Goal: Task Accomplishment & Management: Complete application form

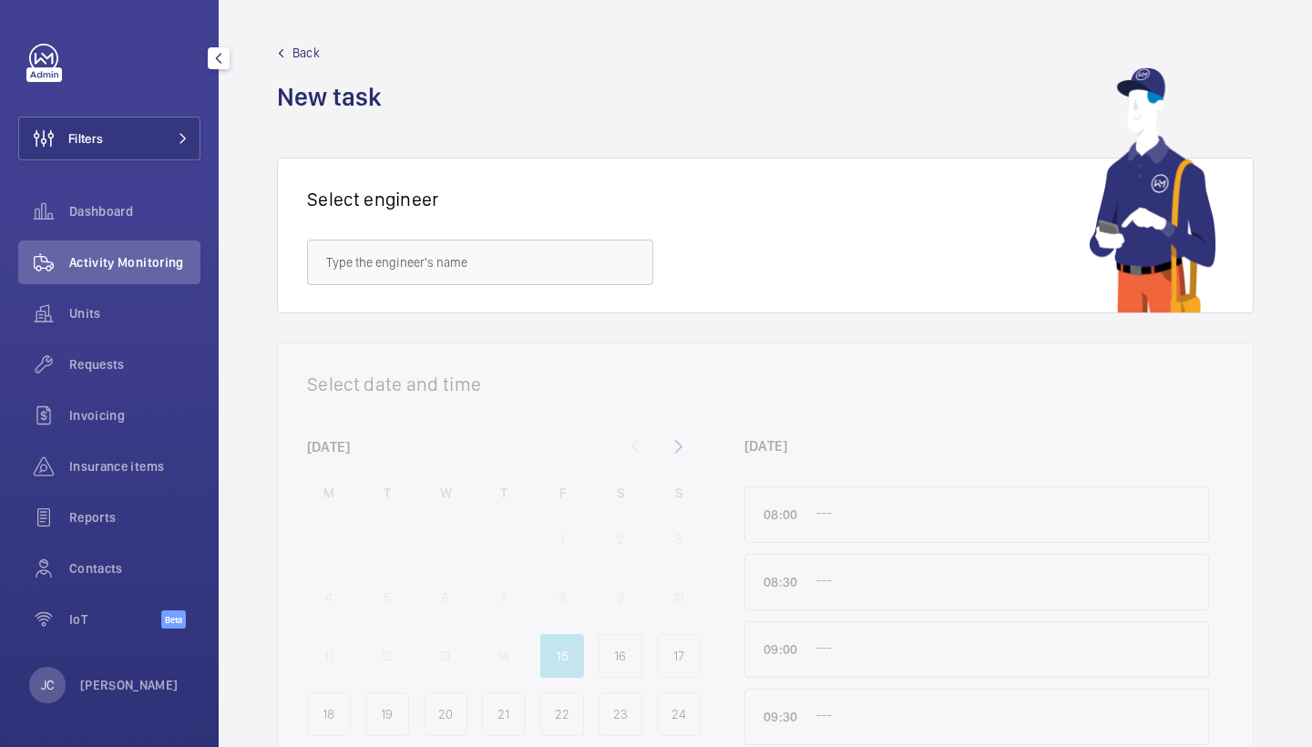
click at [152, 389] on div "Requests" at bounding box center [109, 367] width 182 height 51
click at [157, 361] on span "Requests" at bounding box center [134, 364] width 131 height 18
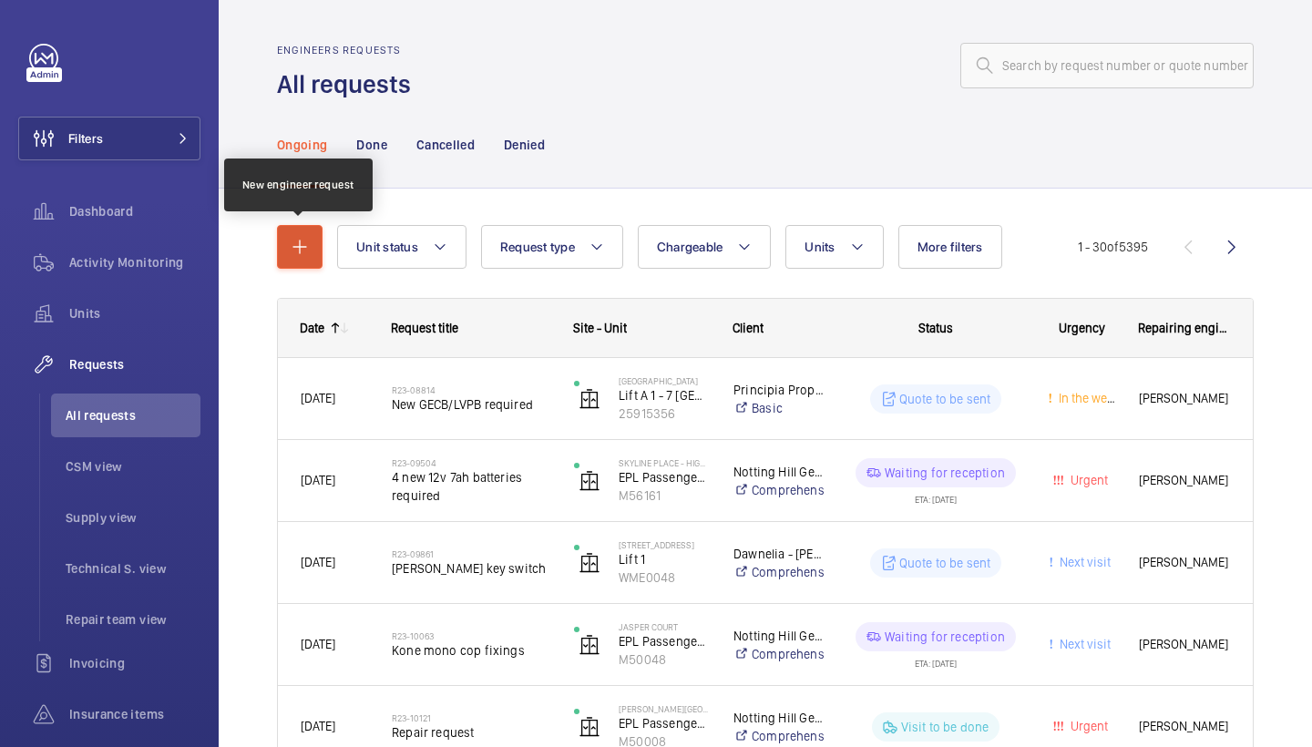
click at [317, 268] on button "button" at bounding box center [300, 247] width 46 height 44
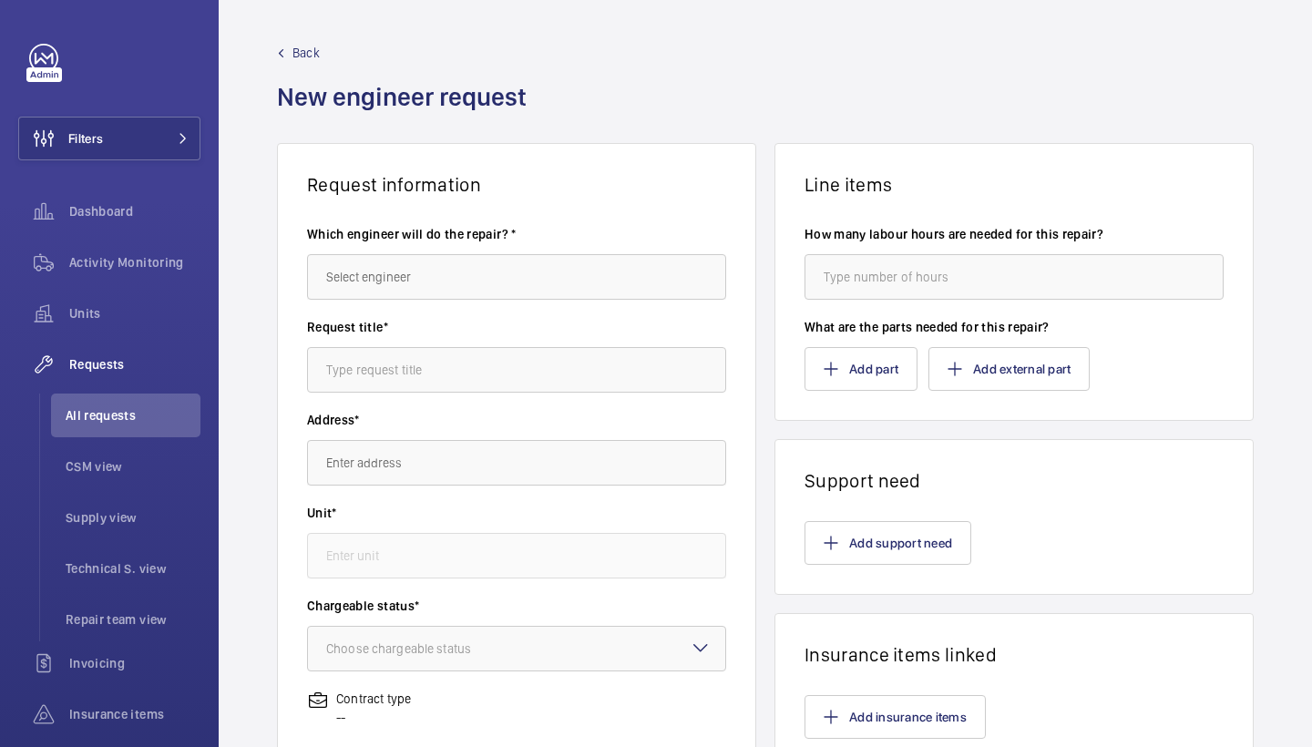
click at [447, 230] on label "Which engineer will do the repair? *" at bounding box center [516, 234] width 419 height 18
click at [447, 250] on wm-front-autocomplete-dropdown-select "Which engineer will do the repair? *" at bounding box center [516, 262] width 419 height 75
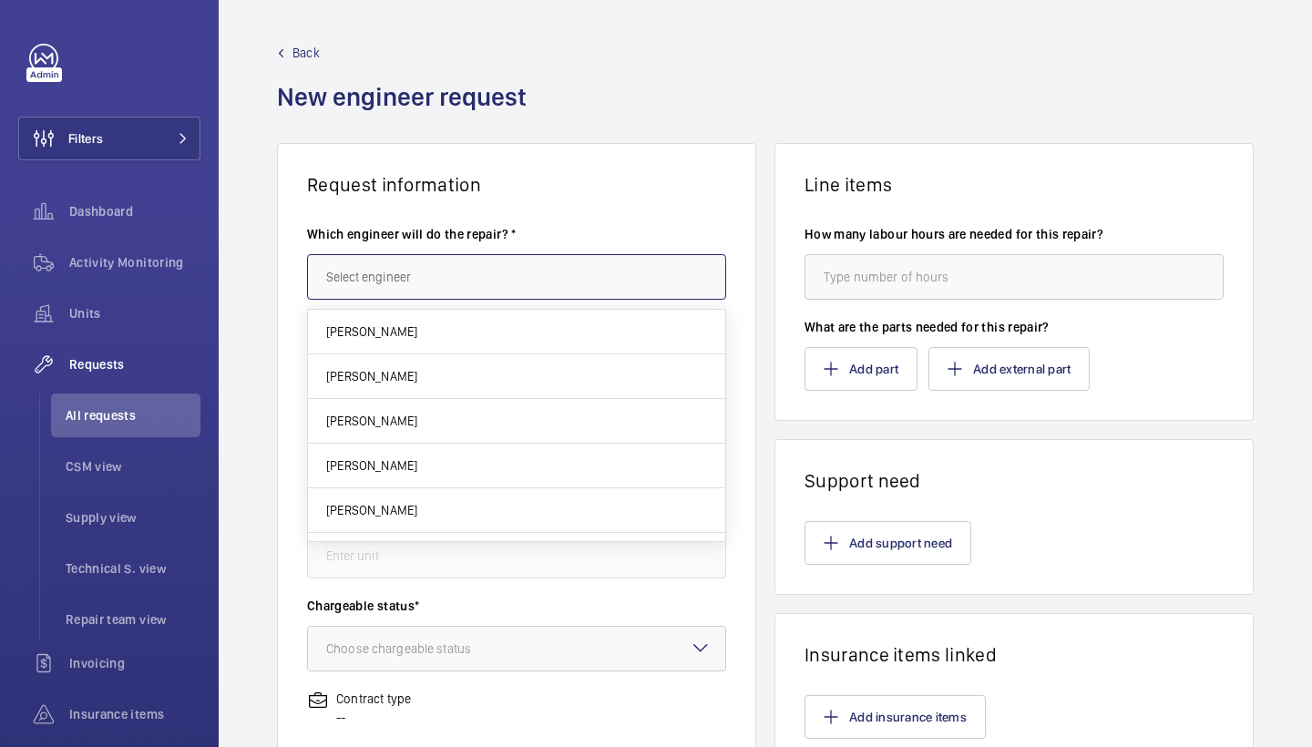
click at [446, 268] on input "text" at bounding box center [516, 277] width 419 height 46
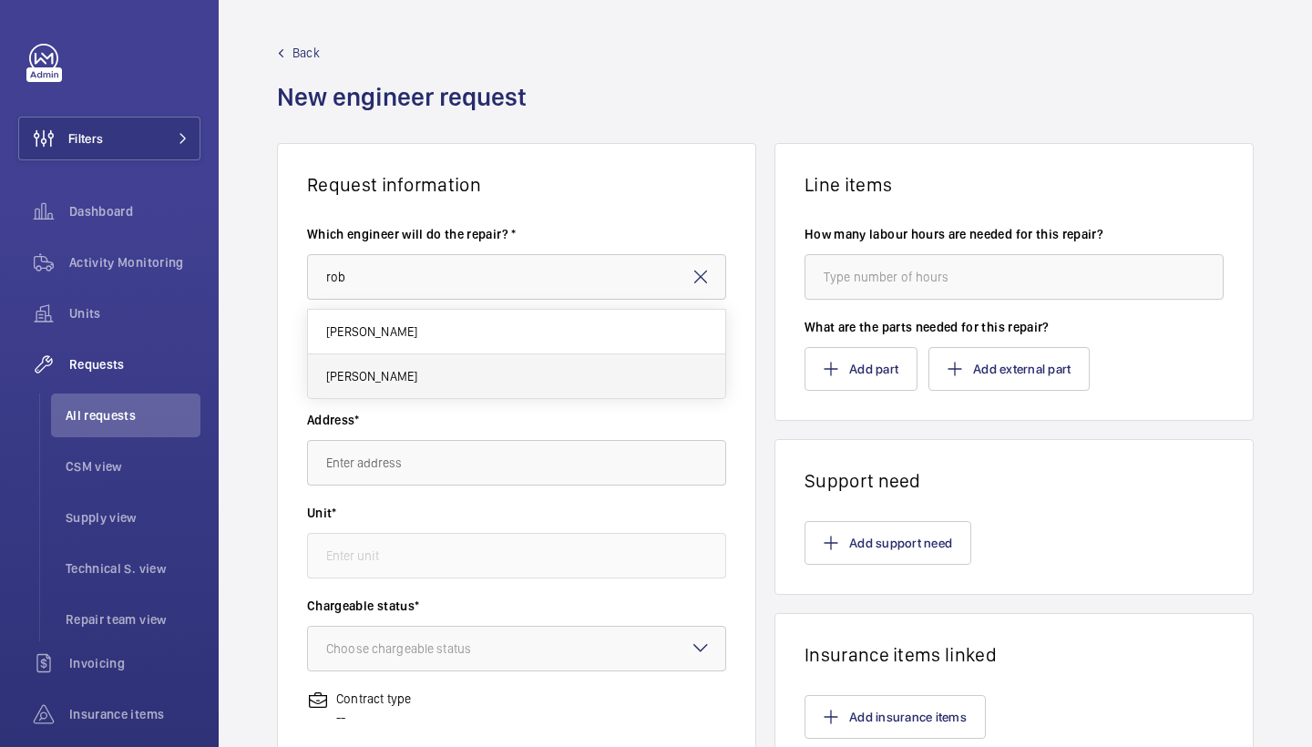
click at [581, 378] on mat-option "[PERSON_NAME]" at bounding box center [516, 376] width 417 height 44
type input "[PERSON_NAME]"
click at [562, 382] on input "text" at bounding box center [516, 370] width 419 height 46
type input "[GEOGRAPHIC_DATA]"
click at [476, 477] on input "text" at bounding box center [516, 463] width 419 height 46
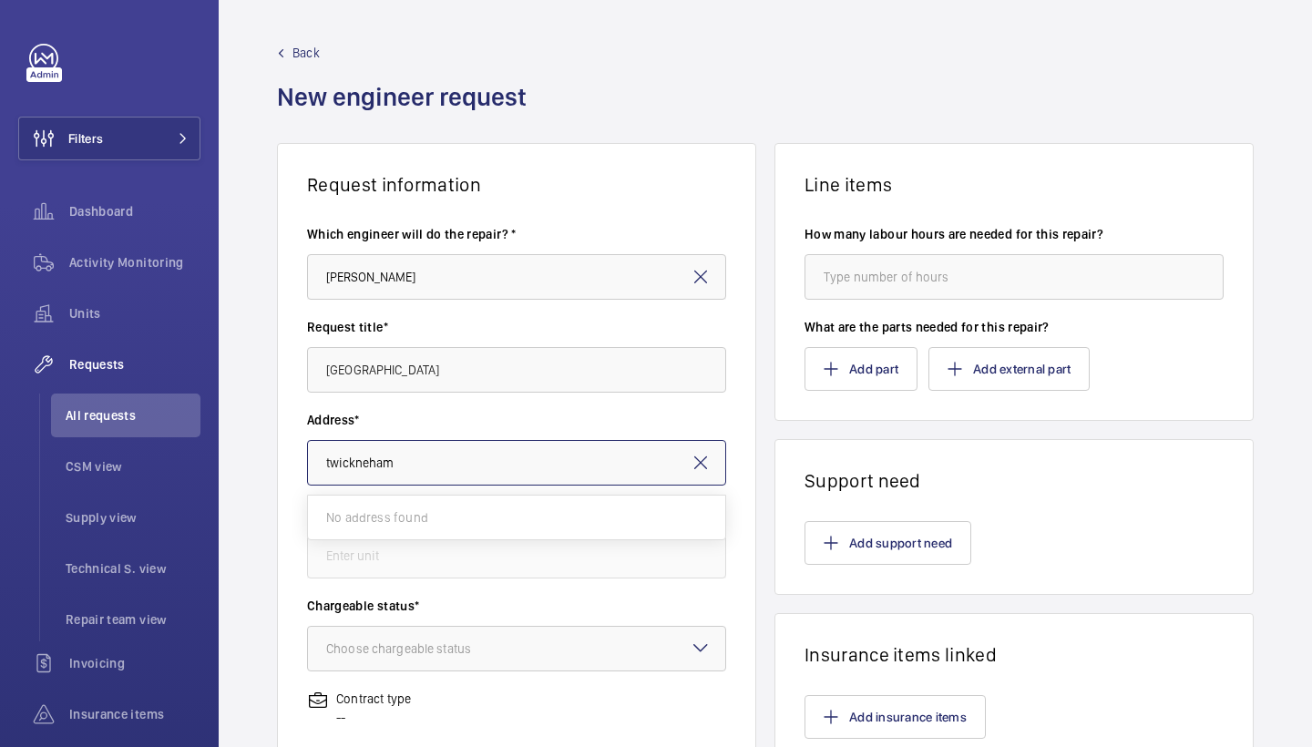
type input "[GEOGRAPHIC_DATA]"
drag, startPoint x: 476, startPoint y: 477, endPoint x: 243, endPoint y: 372, distance: 256.0
click at [243, 372] on div "Request information Which engineer will do the repair? * [PERSON_NAME] Request …" at bounding box center [765, 641] width 1093 height 997
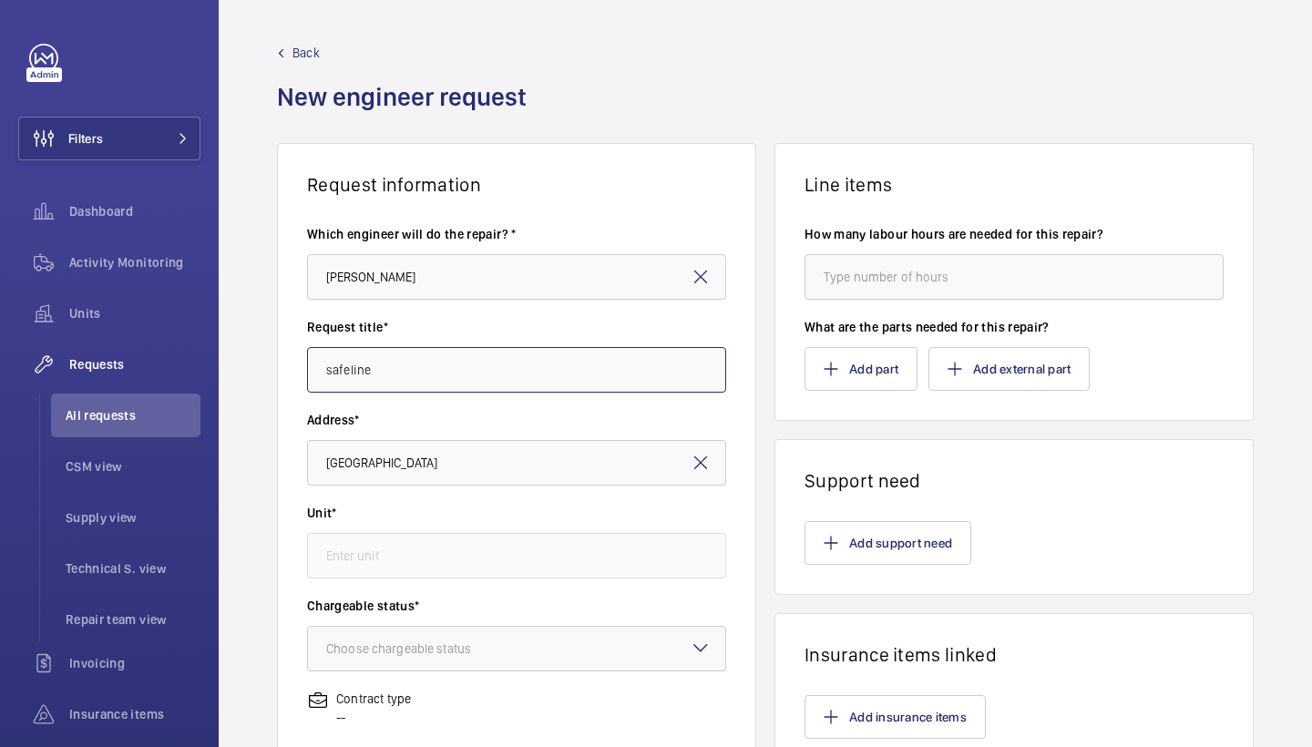
type input "safeline"
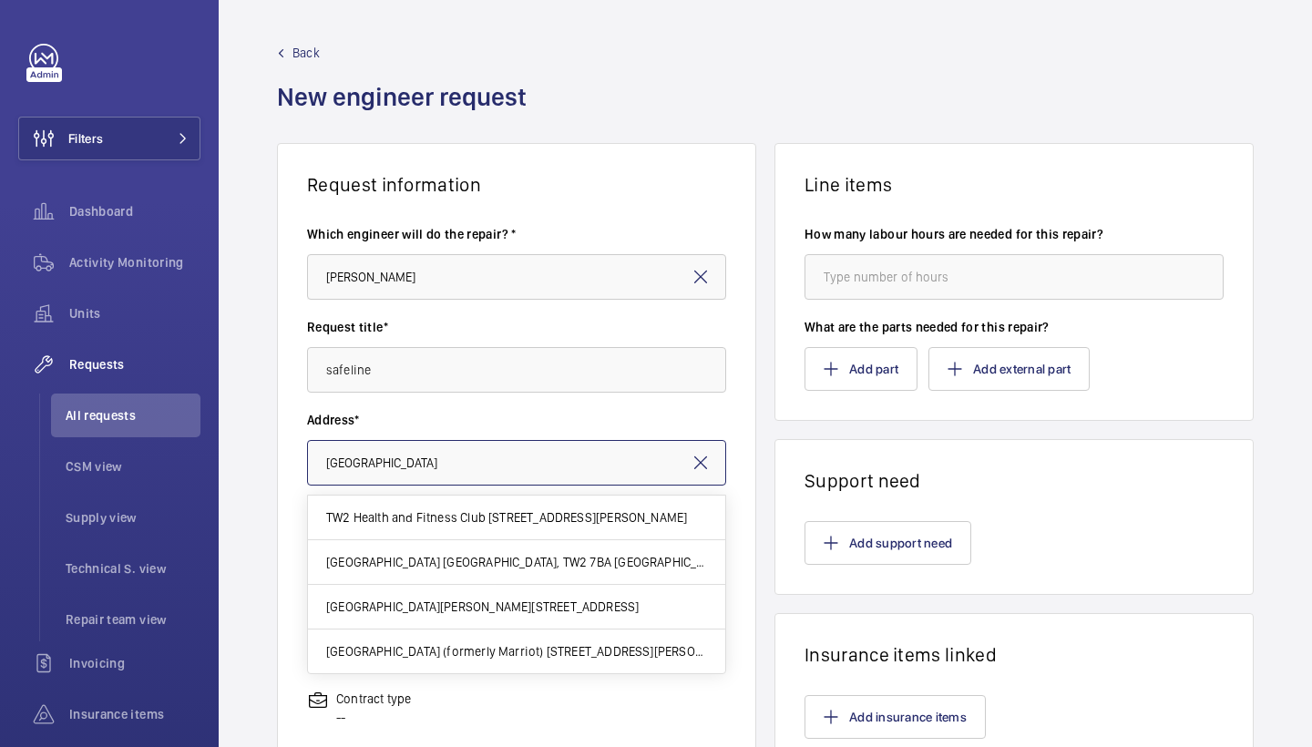
click at [419, 469] on input "[GEOGRAPHIC_DATA]" at bounding box center [516, 463] width 419 height 46
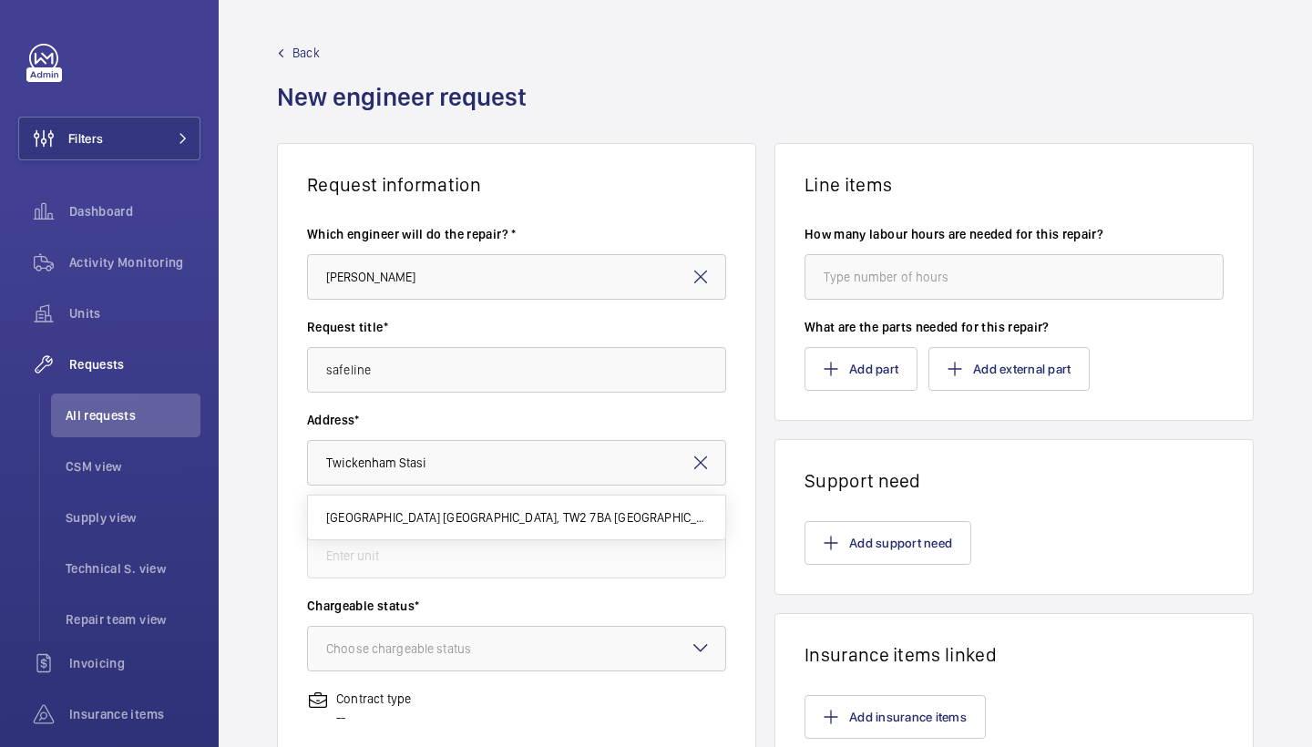
drag, startPoint x: 419, startPoint y: 493, endPoint x: 476, endPoint y: 516, distance: 62.1
click at [476, 516] on label "Unit*" at bounding box center [516, 513] width 419 height 18
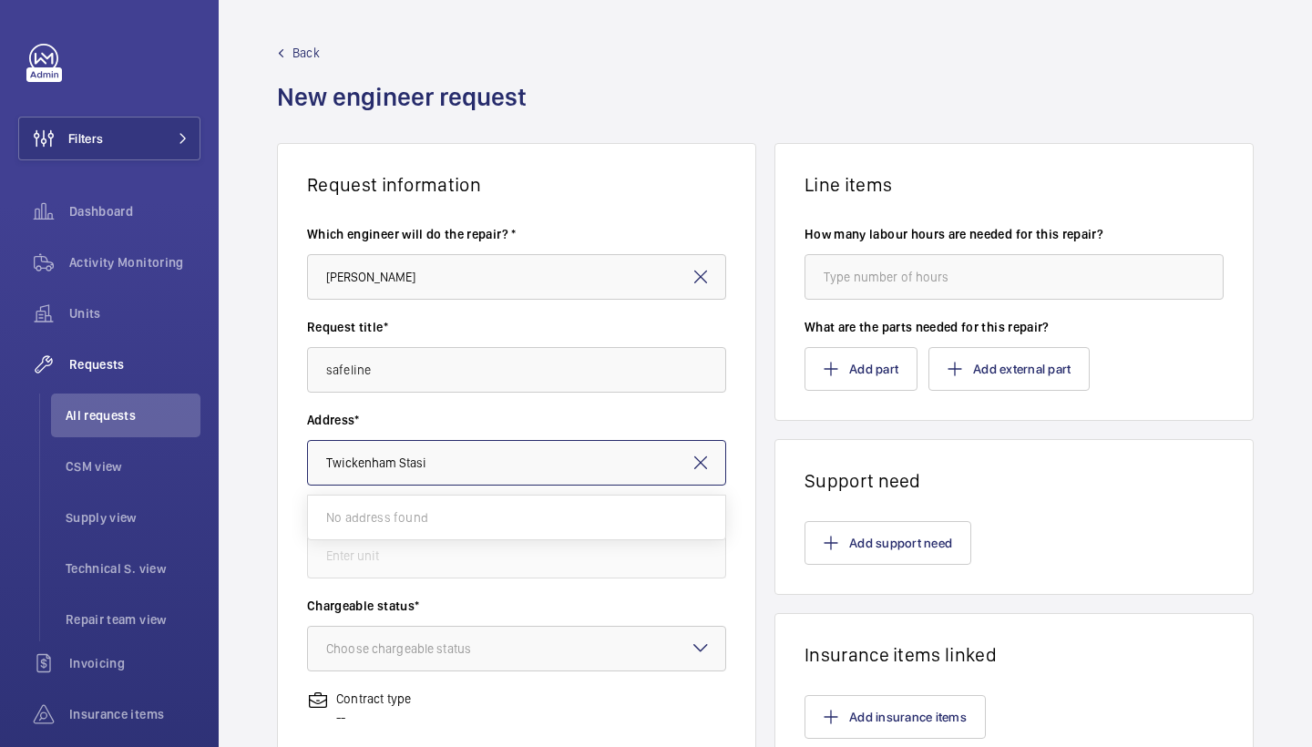
click at [503, 474] on input "Twickenham Stasi" at bounding box center [516, 463] width 419 height 46
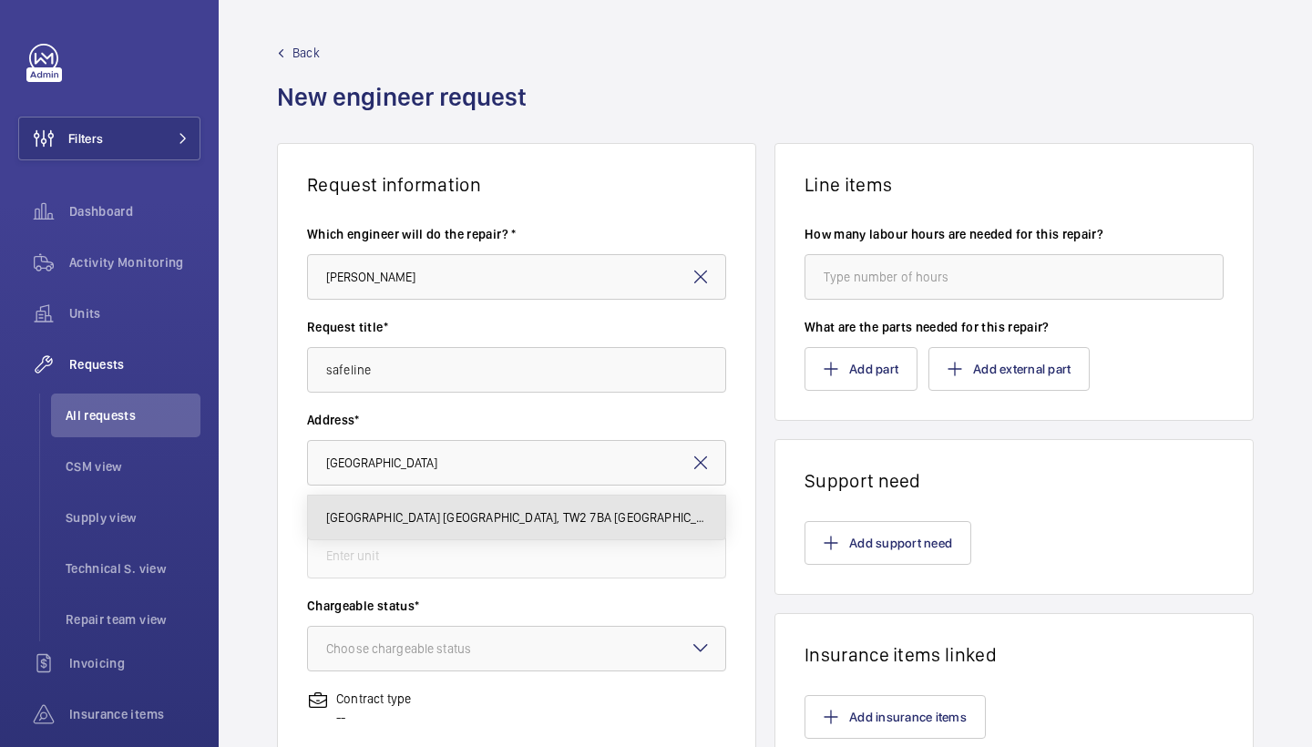
click at [455, 526] on span "[GEOGRAPHIC_DATA] [GEOGRAPHIC_DATA], TW2 7BA [GEOGRAPHIC_DATA]" at bounding box center [516, 517] width 381 height 18
type input "[GEOGRAPHIC_DATA] [GEOGRAPHIC_DATA], TW2 7BA [GEOGRAPHIC_DATA]"
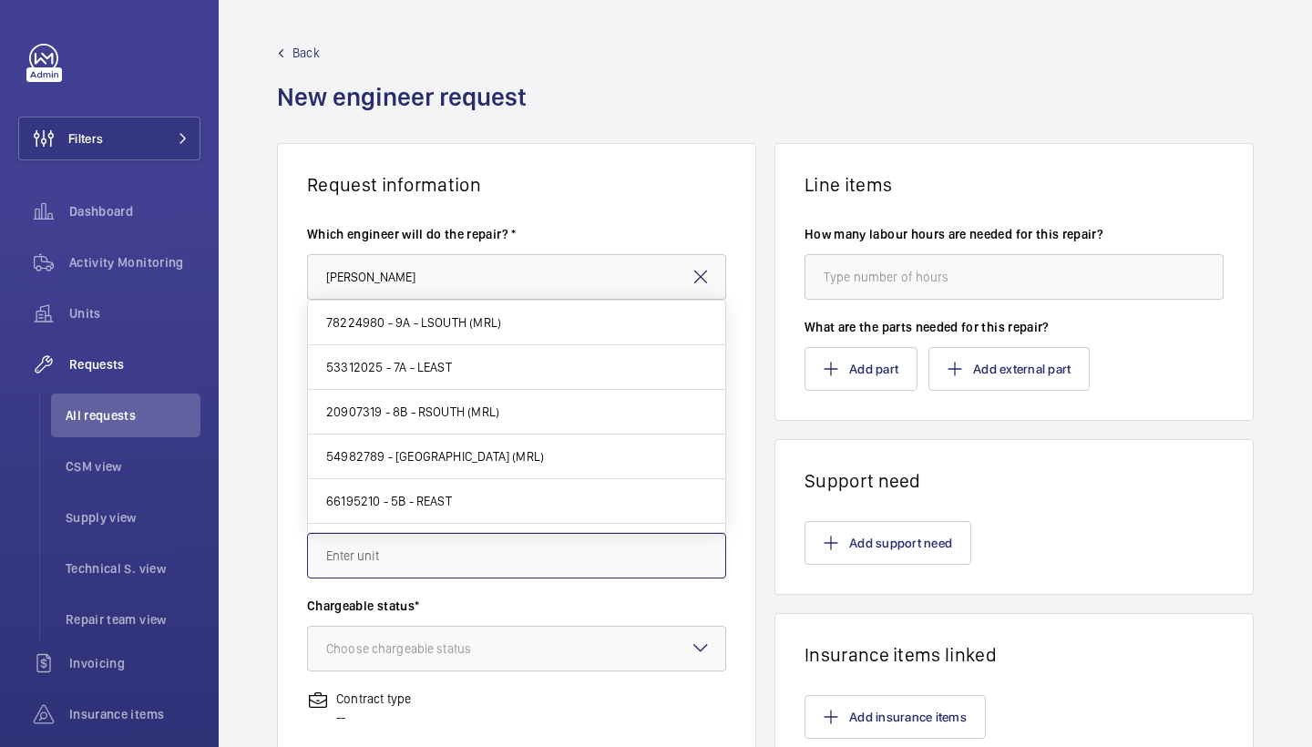
click at [455, 557] on input "text" at bounding box center [516, 556] width 419 height 46
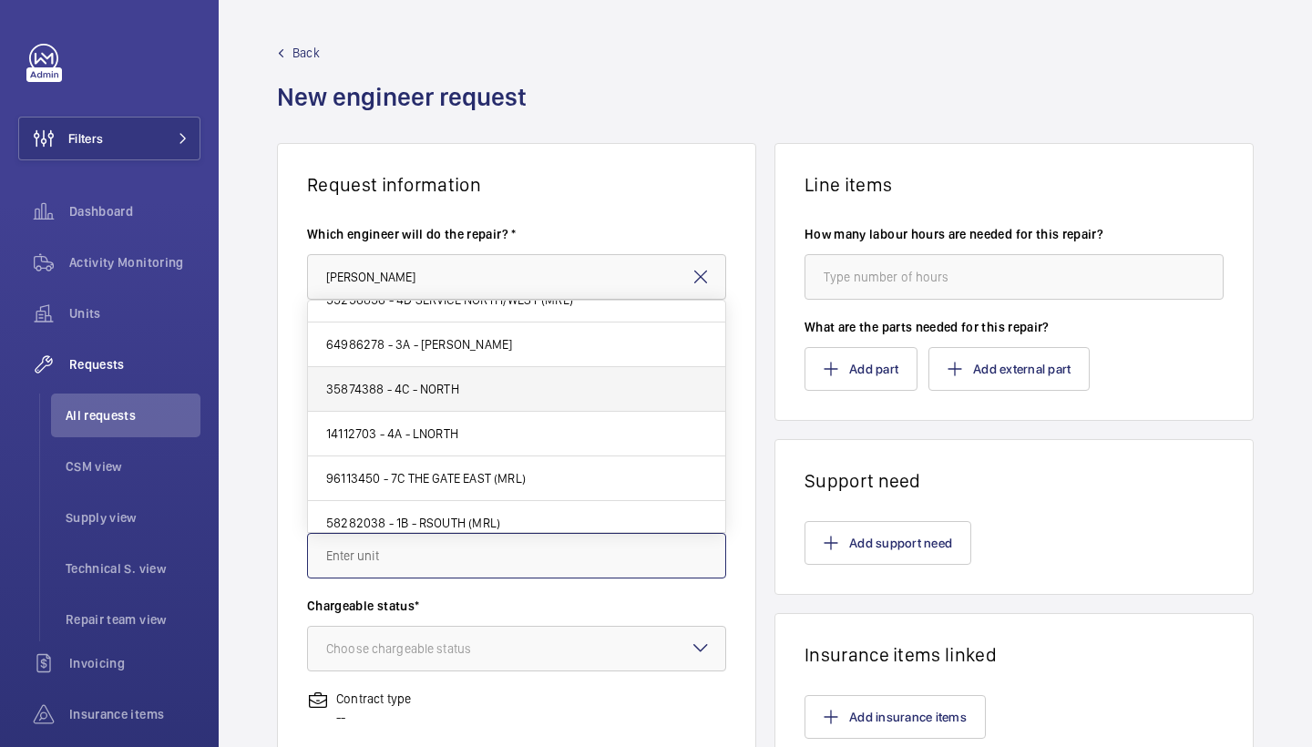
scroll to position [379, 0]
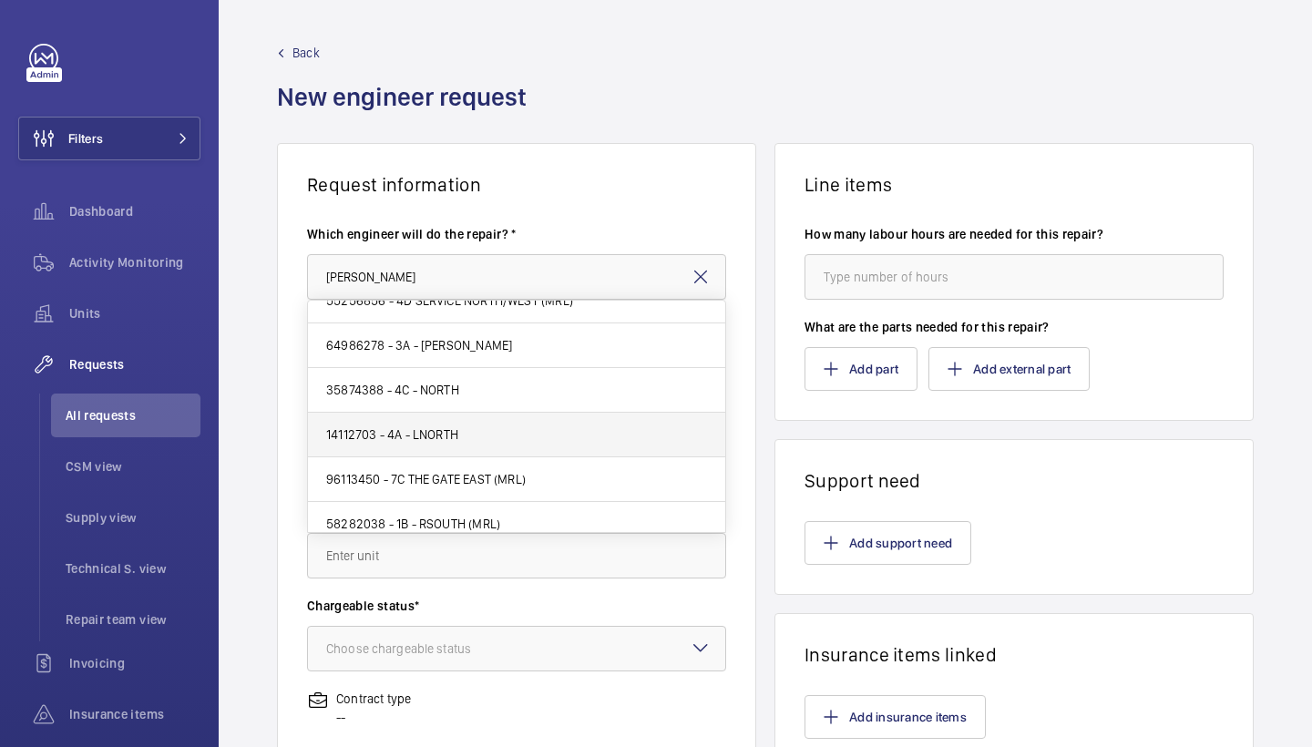
click at [462, 431] on mat-option "14112703 - 4A - LNORTH" at bounding box center [516, 435] width 417 height 45
type input "14112703 - 4A - LNORTH"
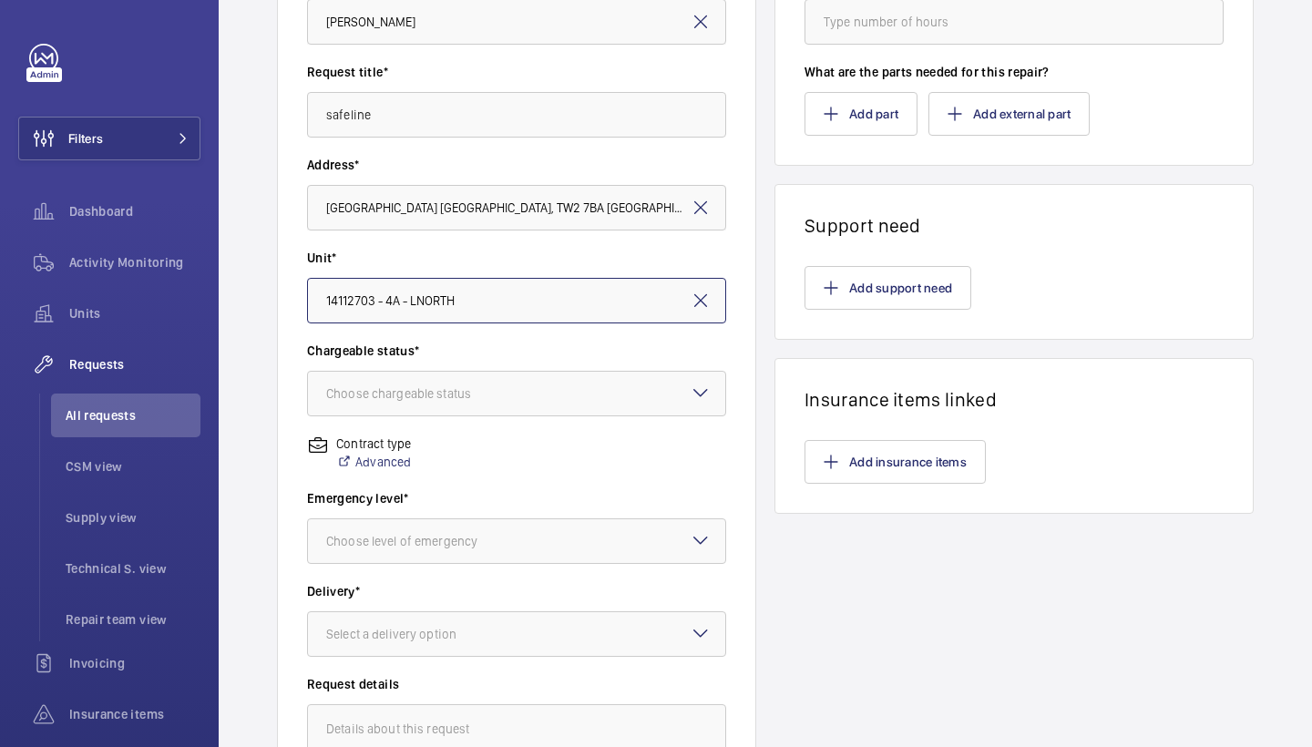
scroll to position [281, 0]
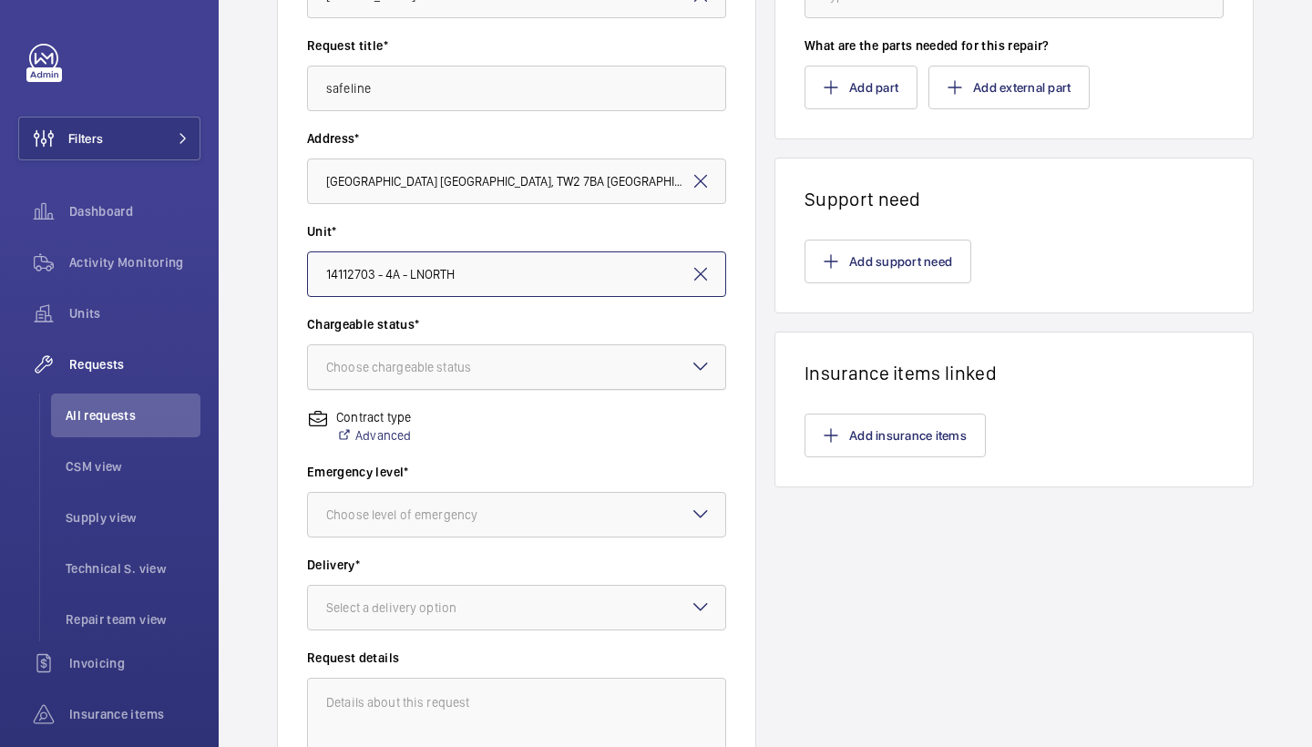
click at [627, 381] on div at bounding box center [516, 367] width 417 height 44
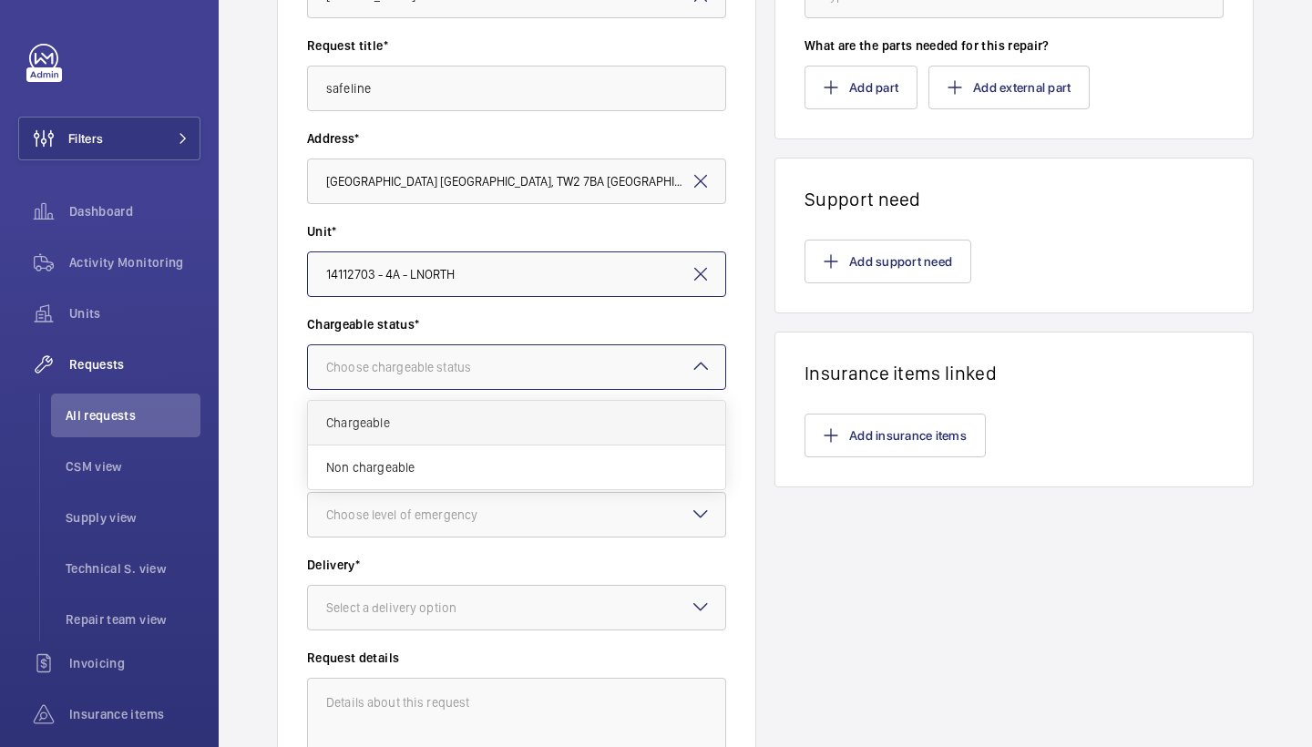
click at [604, 424] on span "Chargeable" at bounding box center [516, 423] width 381 height 18
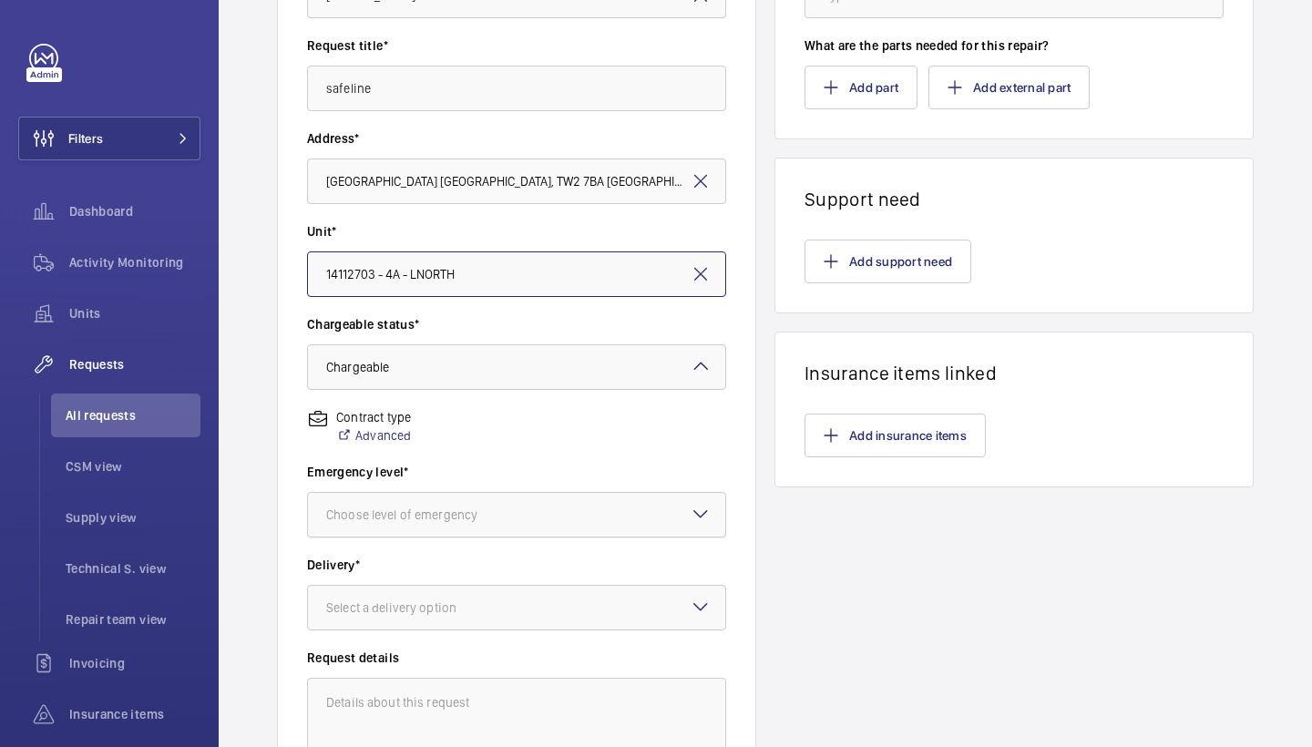
click at [582, 496] on div at bounding box center [516, 515] width 417 height 44
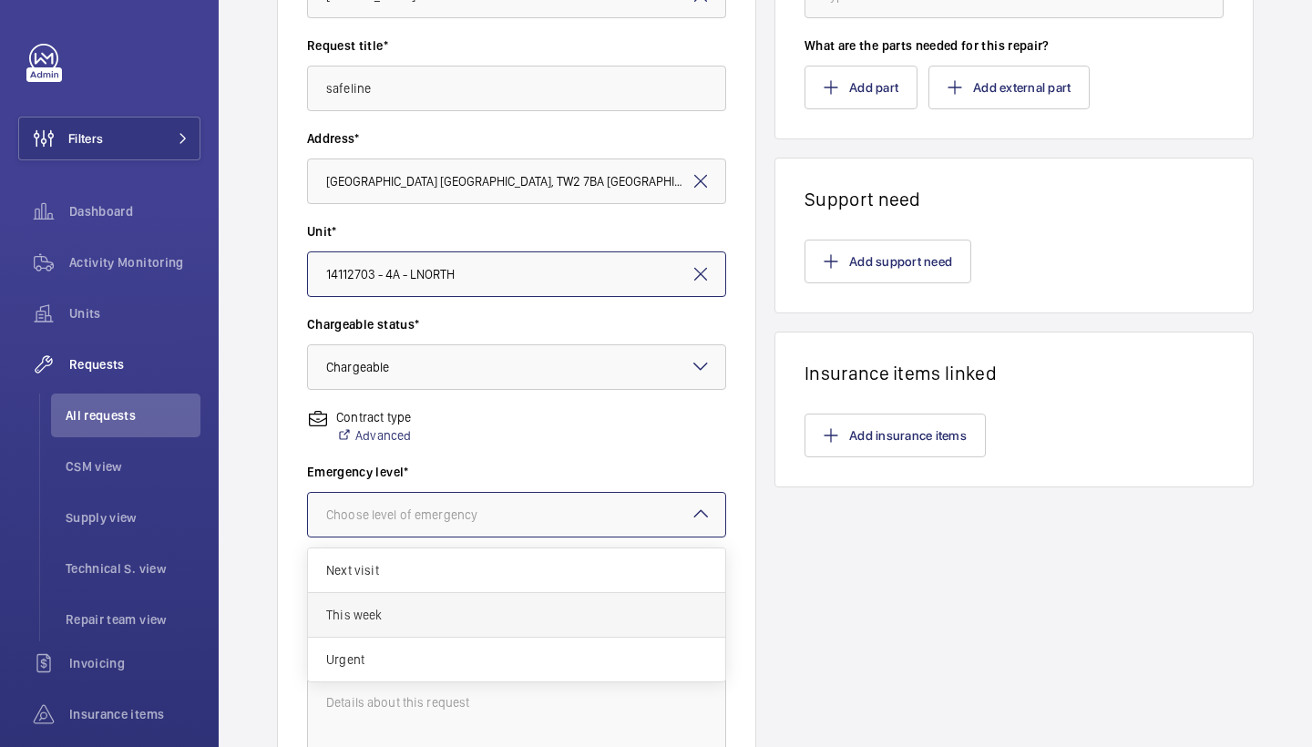
click at [466, 619] on span "This week" at bounding box center [516, 615] width 381 height 18
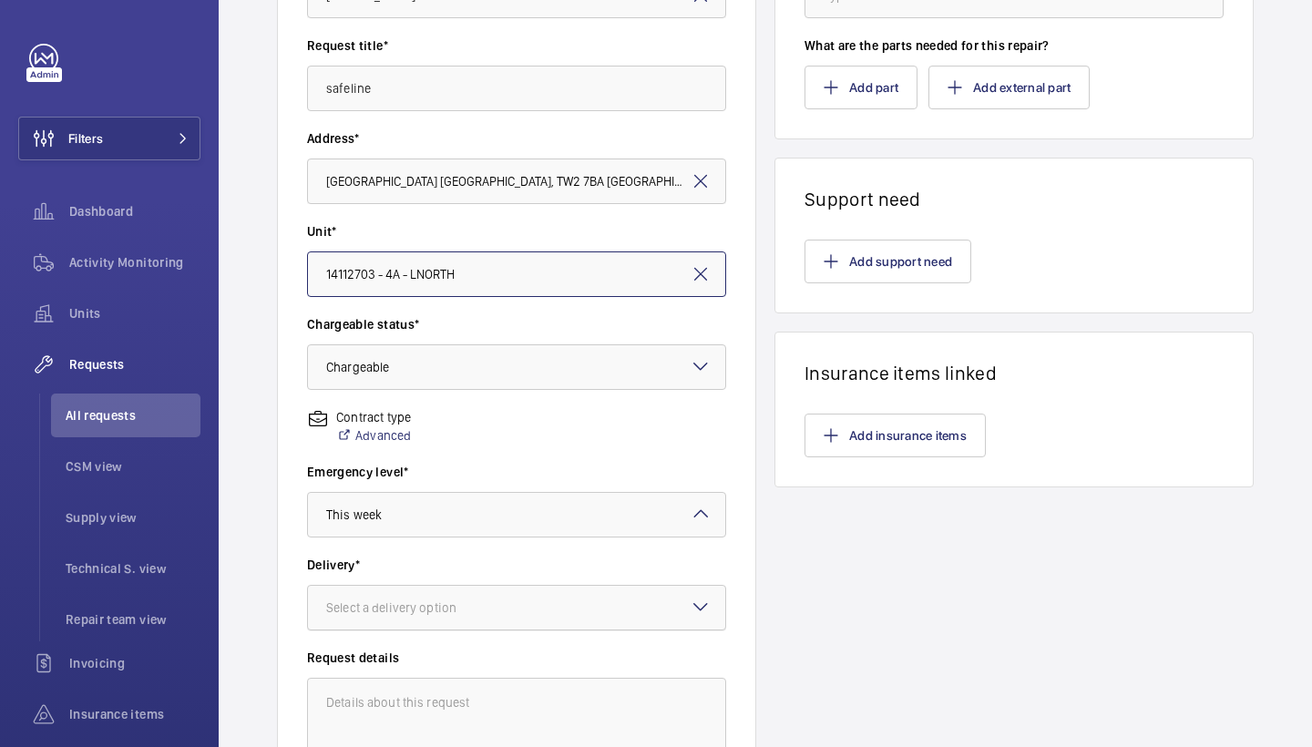
click at [536, 608] on div at bounding box center [516, 608] width 417 height 44
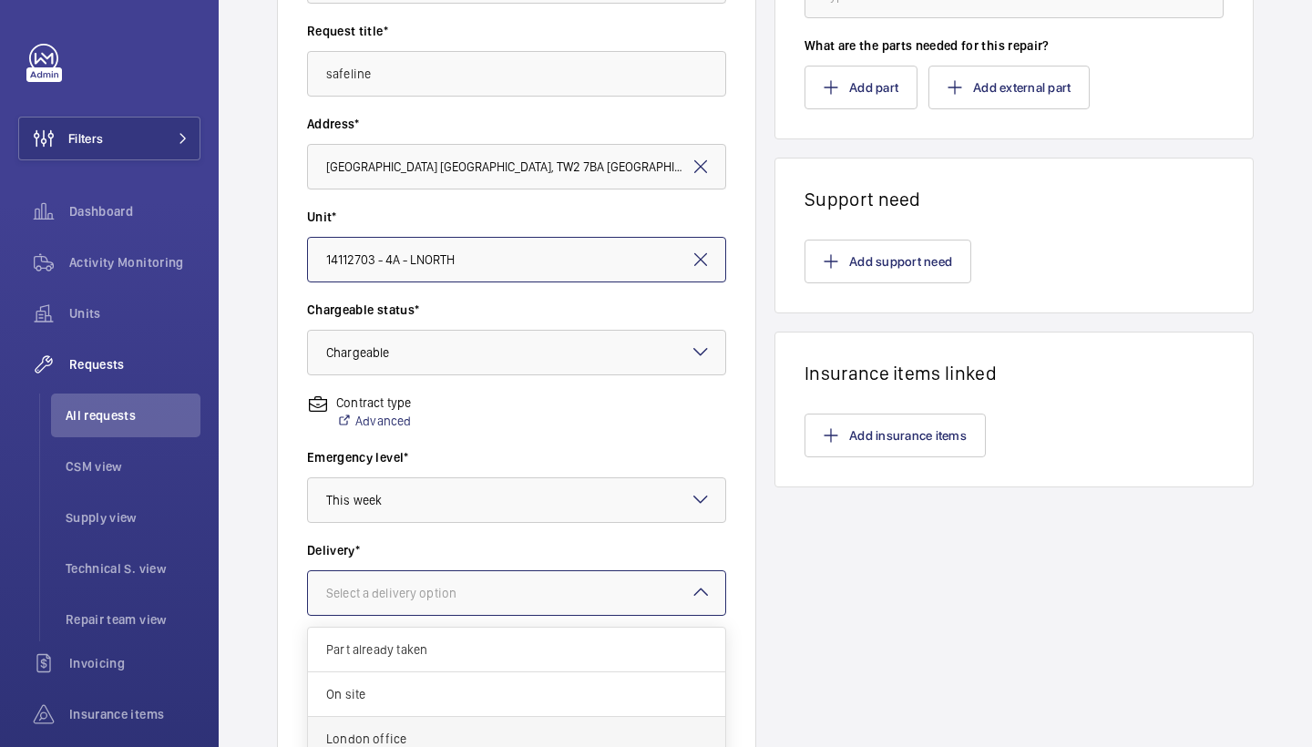
scroll to position [15, 0]
click at [492, 732] on span "London office" at bounding box center [516, 739] width 381 height 18
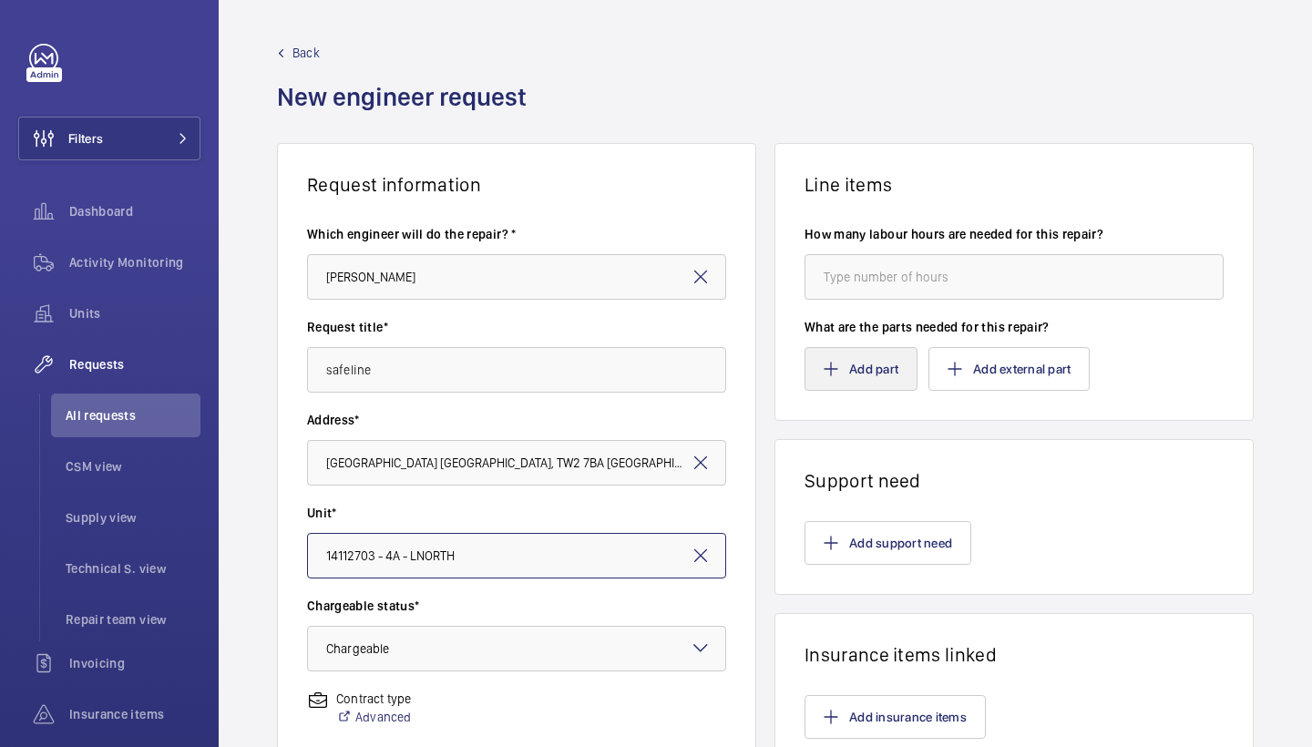
scroll to position [-1, 0]
click at [893, 371] on button "Add part" at bounding box center [860, 369] width 113 height 44
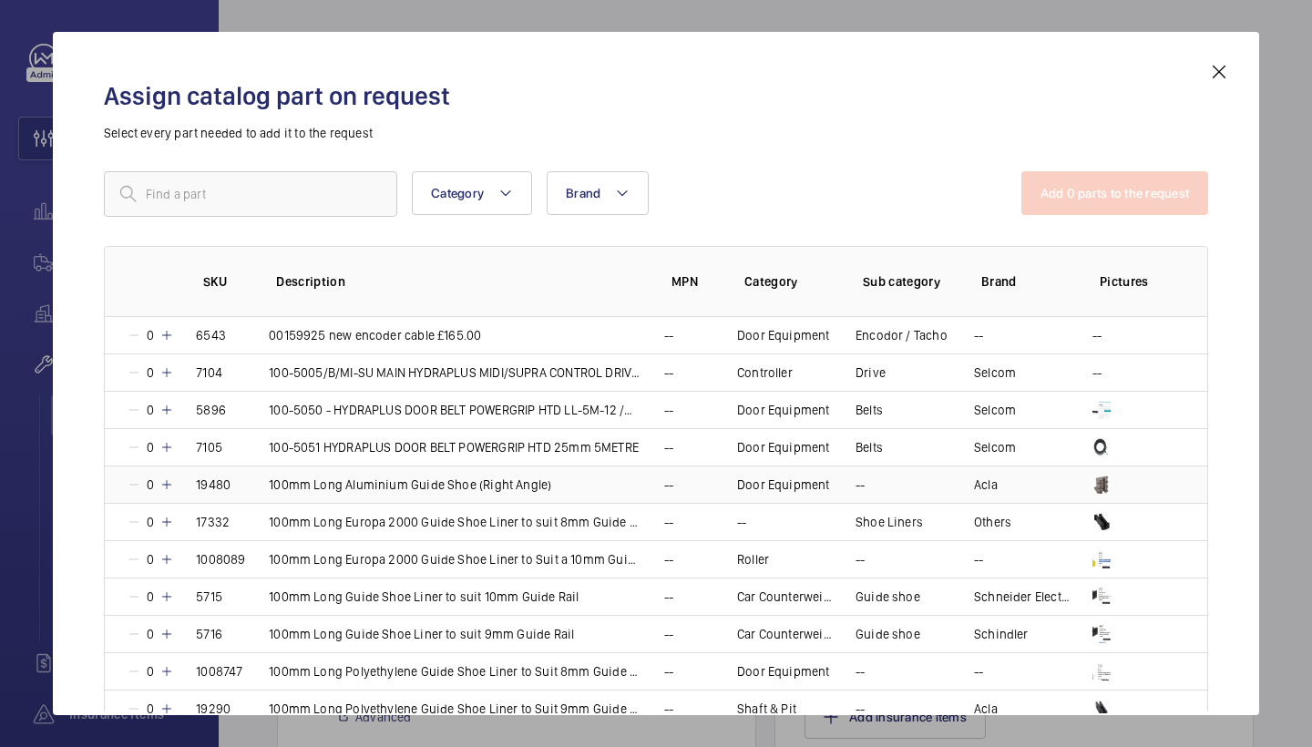
drag, startPoint x: 1217, startPoint y: 69, endPoint x: 856, endPoint y: 481, distance: 547.4
click at [1217, 69] on mat-icon at bounding box center [1219, 72] width 22 height 22
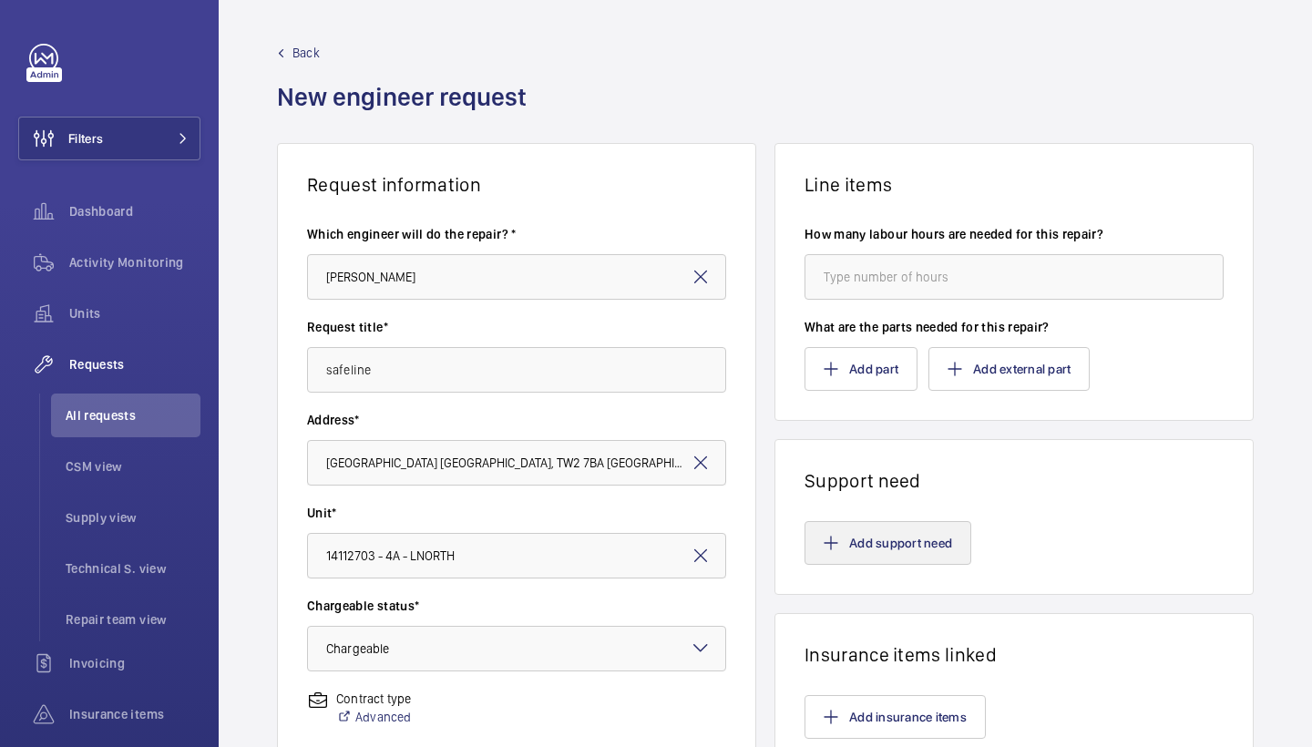
click at [865, 547] on button "Add support need" at bounding box center [887, 543] width 167 height 44
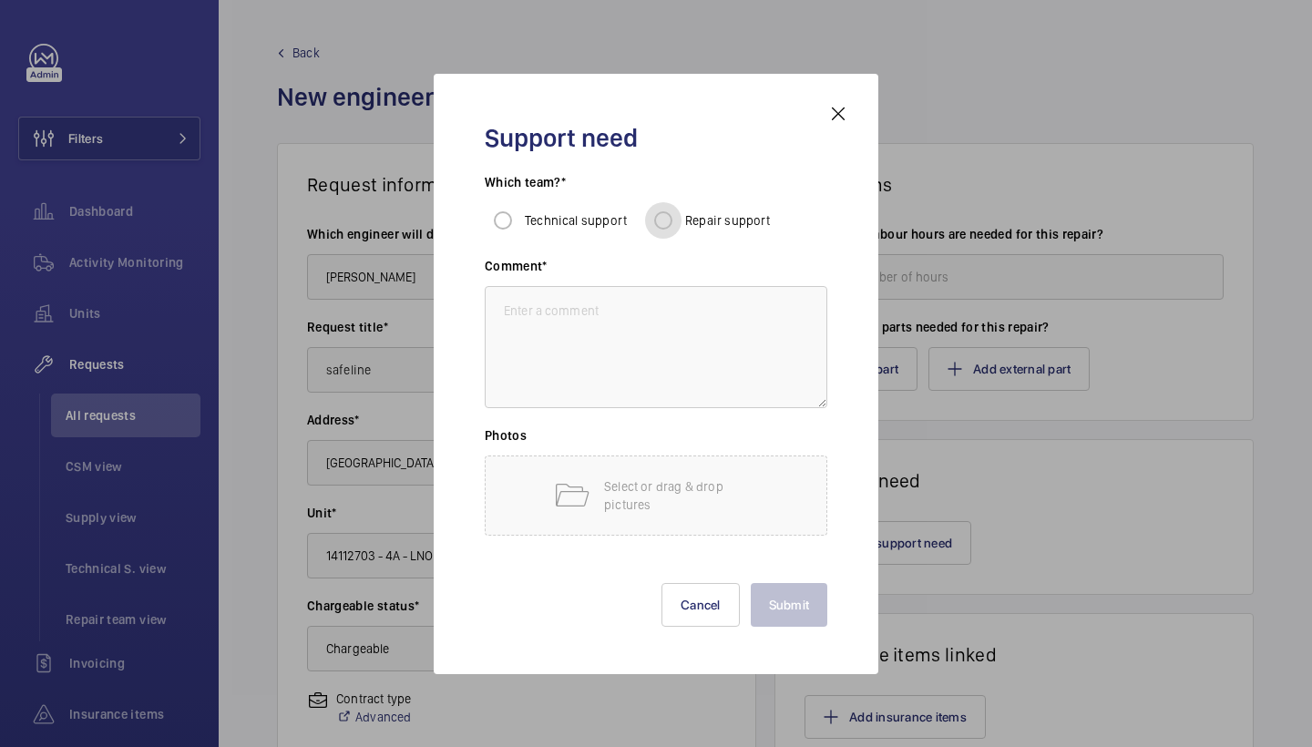
click at [660, 221] on input "Repair support" at bounding box center [663, 220] width 36 height 36
radio input "true"
click at [662, 300] on textarea at bounding box center [656, 347] width 342 height 122
type textarea "w"
type textarea "4 way safeline"
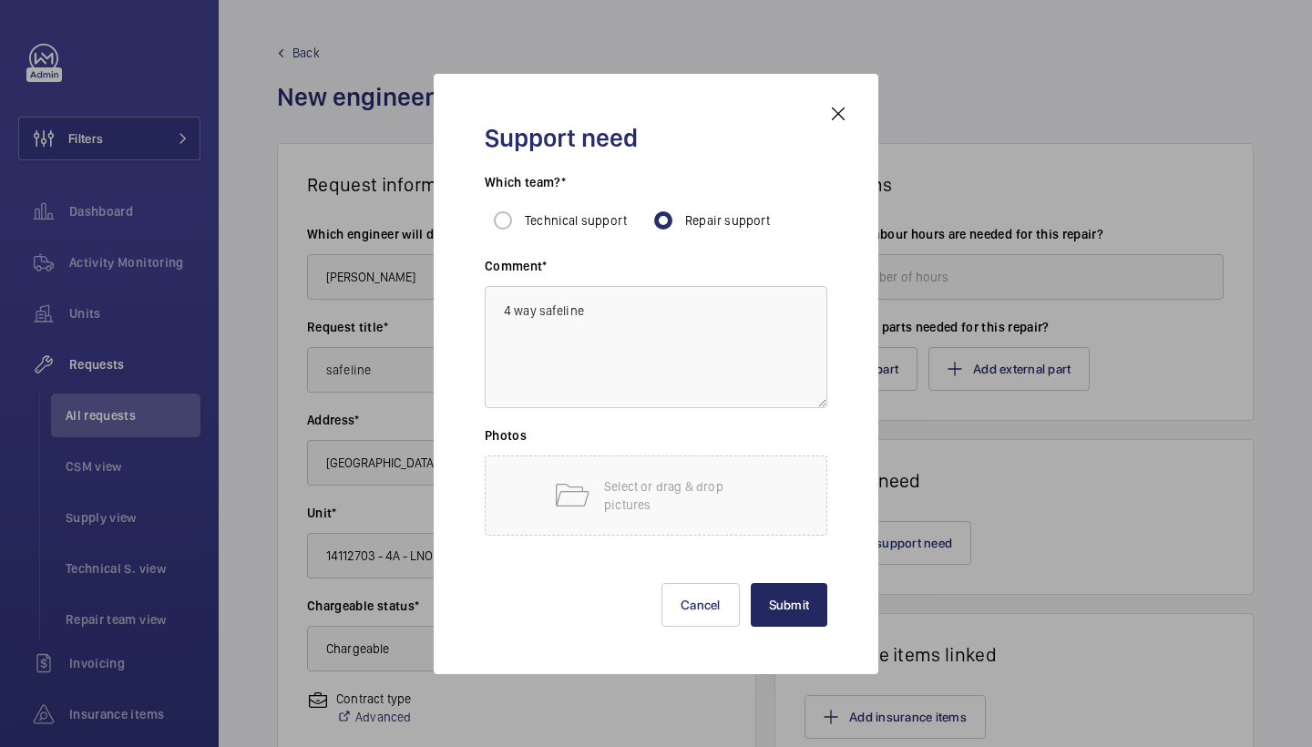
click at [801, 598] on button "Submit" at bounding box center [789, 605] width 77 height 44
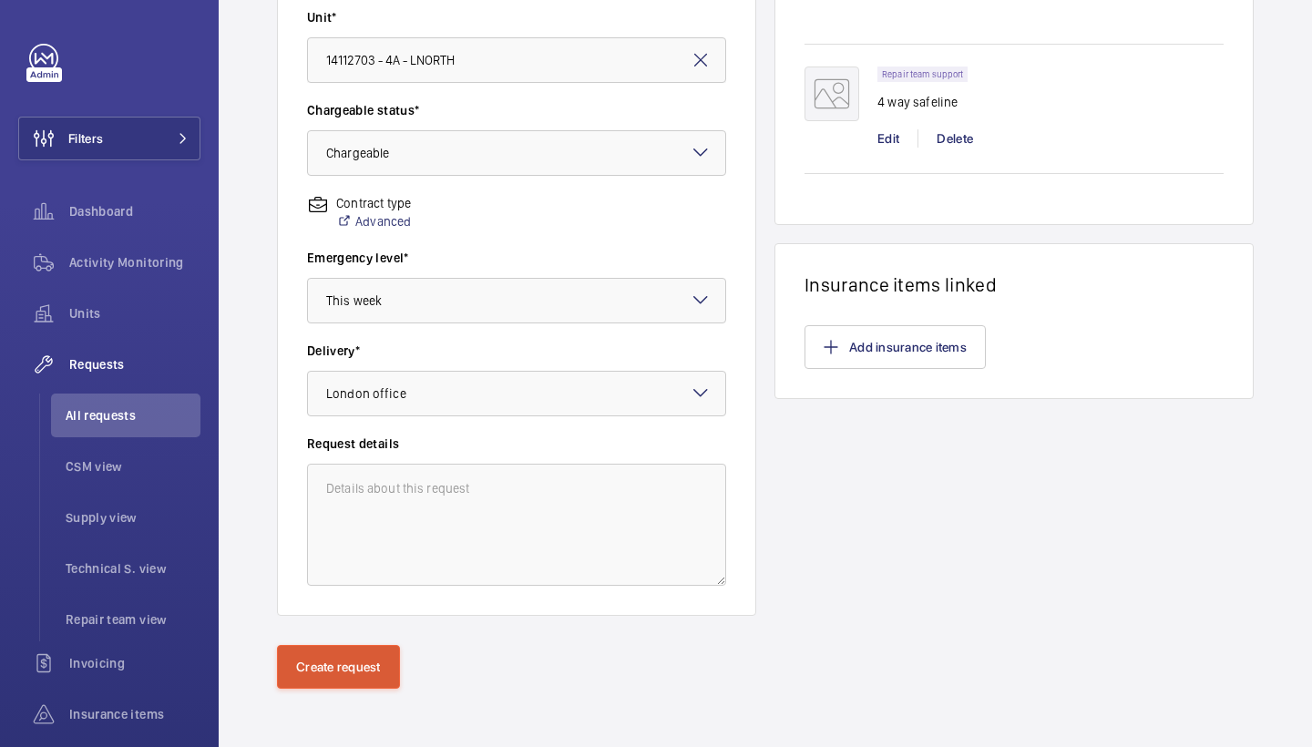
scroll to position [496, 0]
click at [312, 688] on button "Create request" at bounding box center [338, 667] width 123 height 44
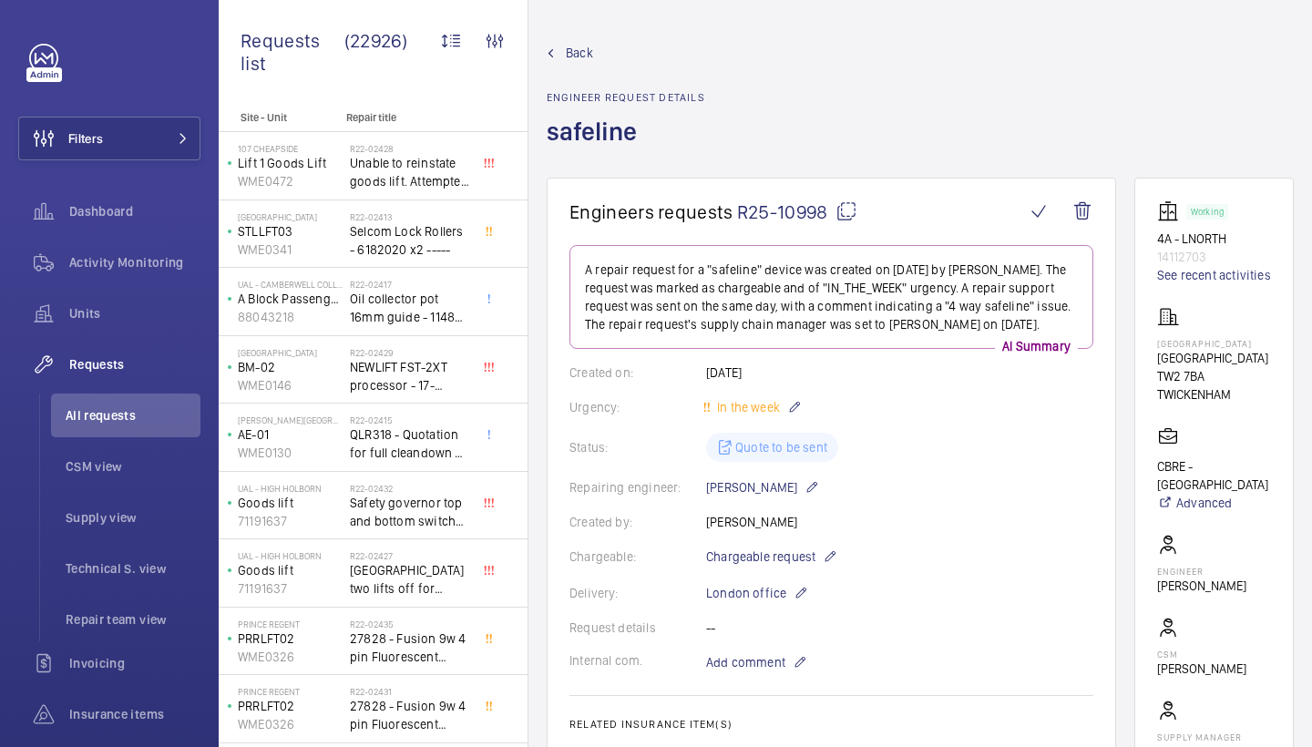
scroll to position [721, 0]
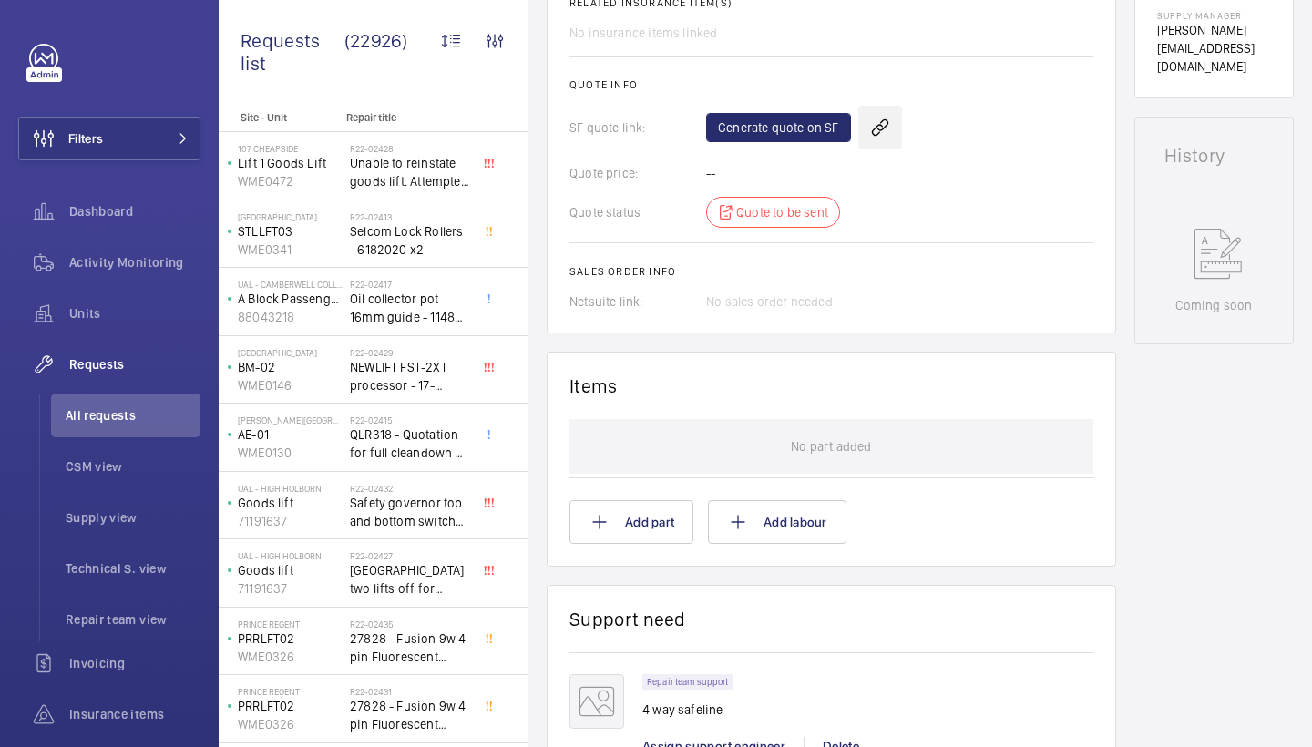
click at [875, 126] on wm-front-icon-button at bounding box center [880, 128] width 44 height 44
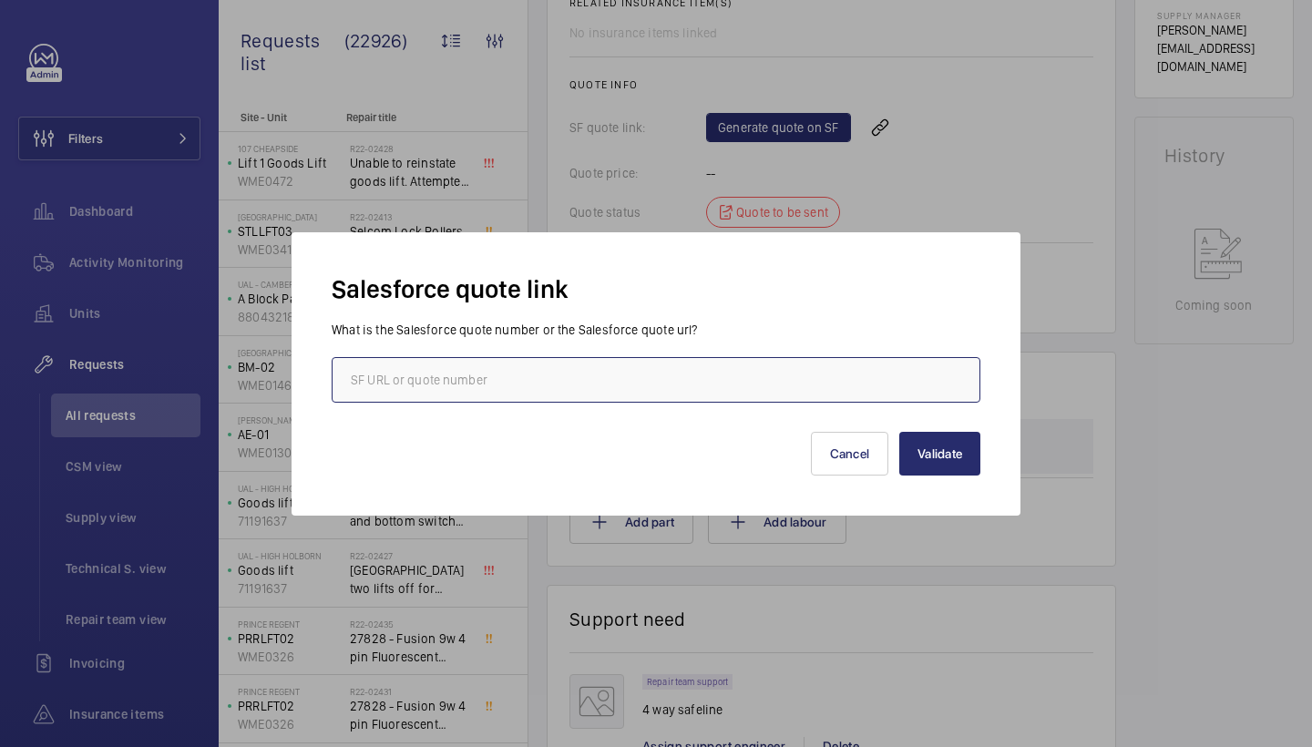
click at [467, 383] on input "text" at bounding box center [656, 380] width 649 height 46
paste input "00018602"
type input "00018602"
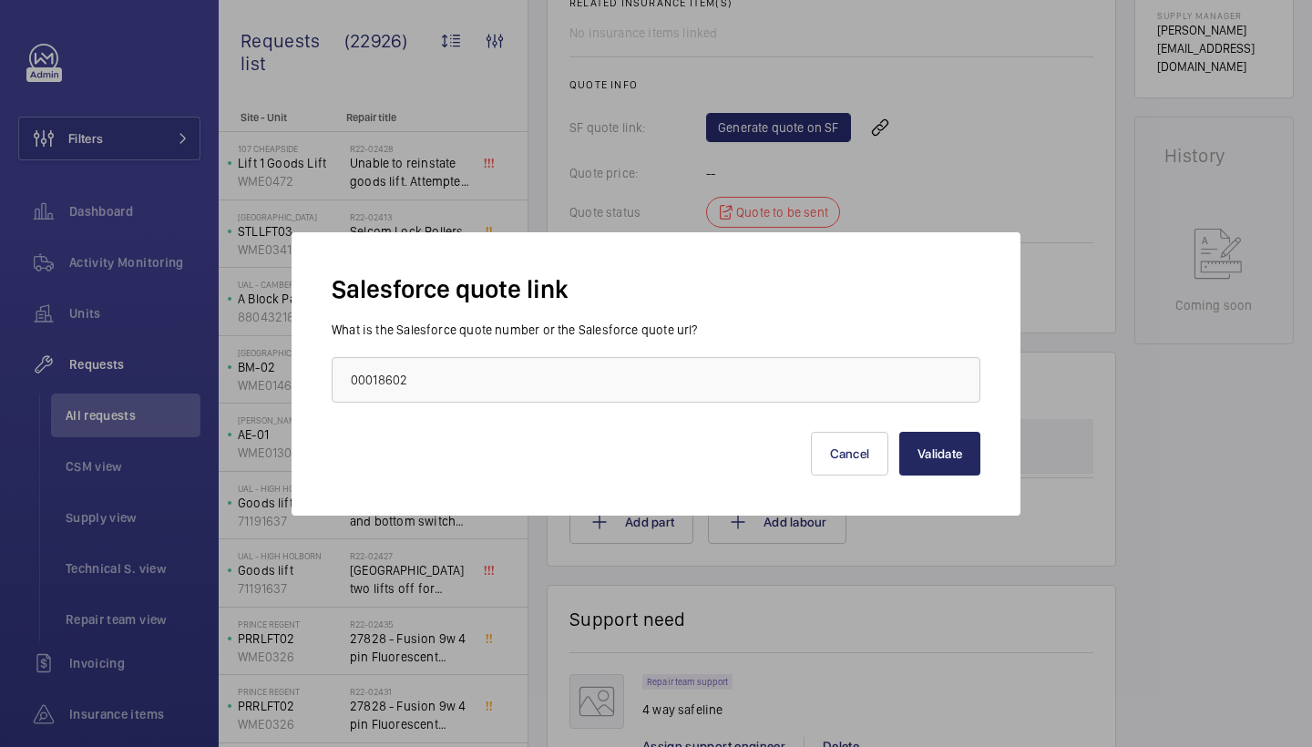
click at [932, 454] on button "Validate" at bounding box center [939, 454] width 81 height 44
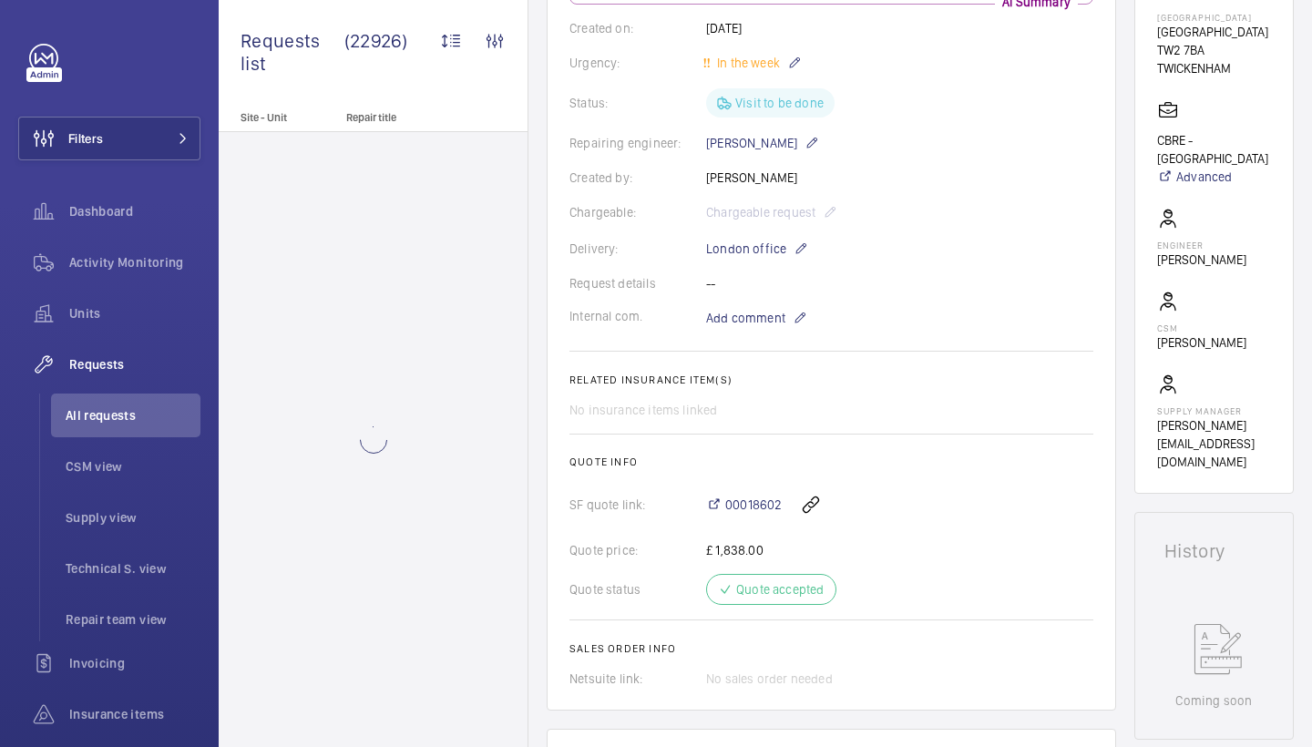
scroll to position [305, 0]
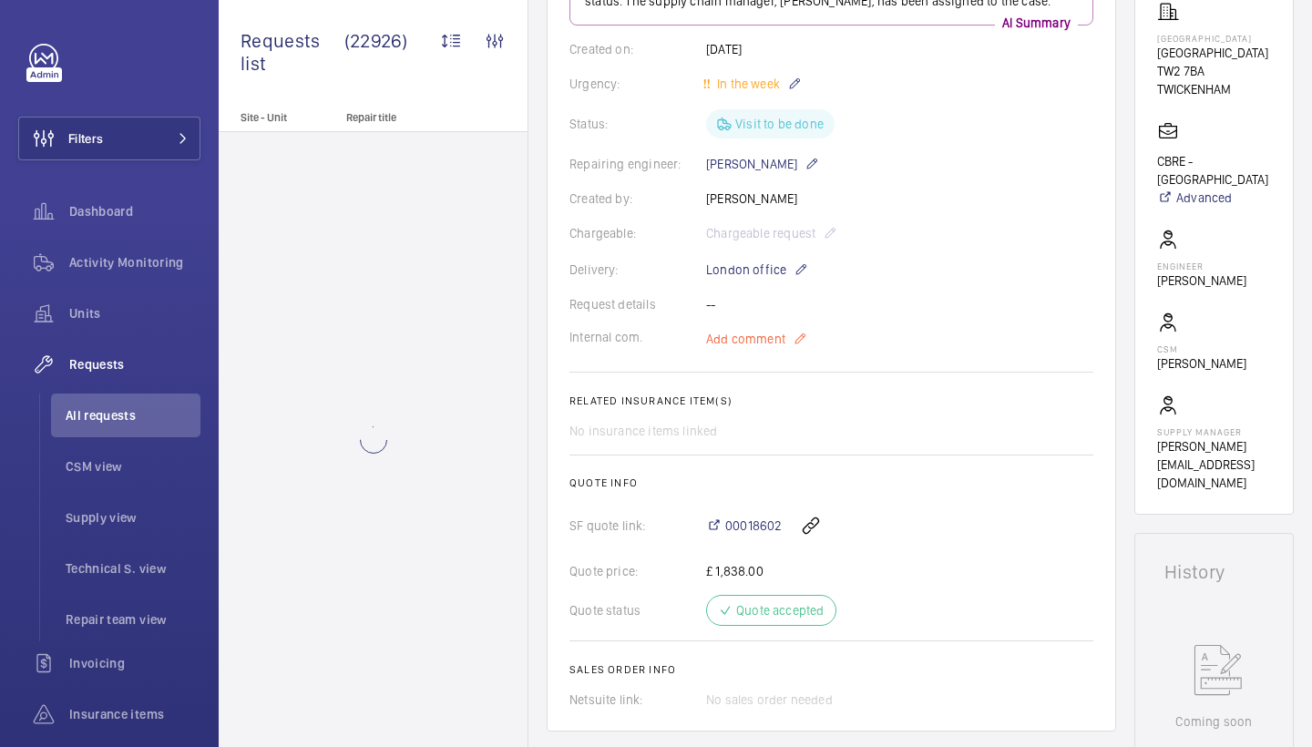
click at [769, 341] on span "Add comment" at bounding box center [745, 339] width 79 height 18
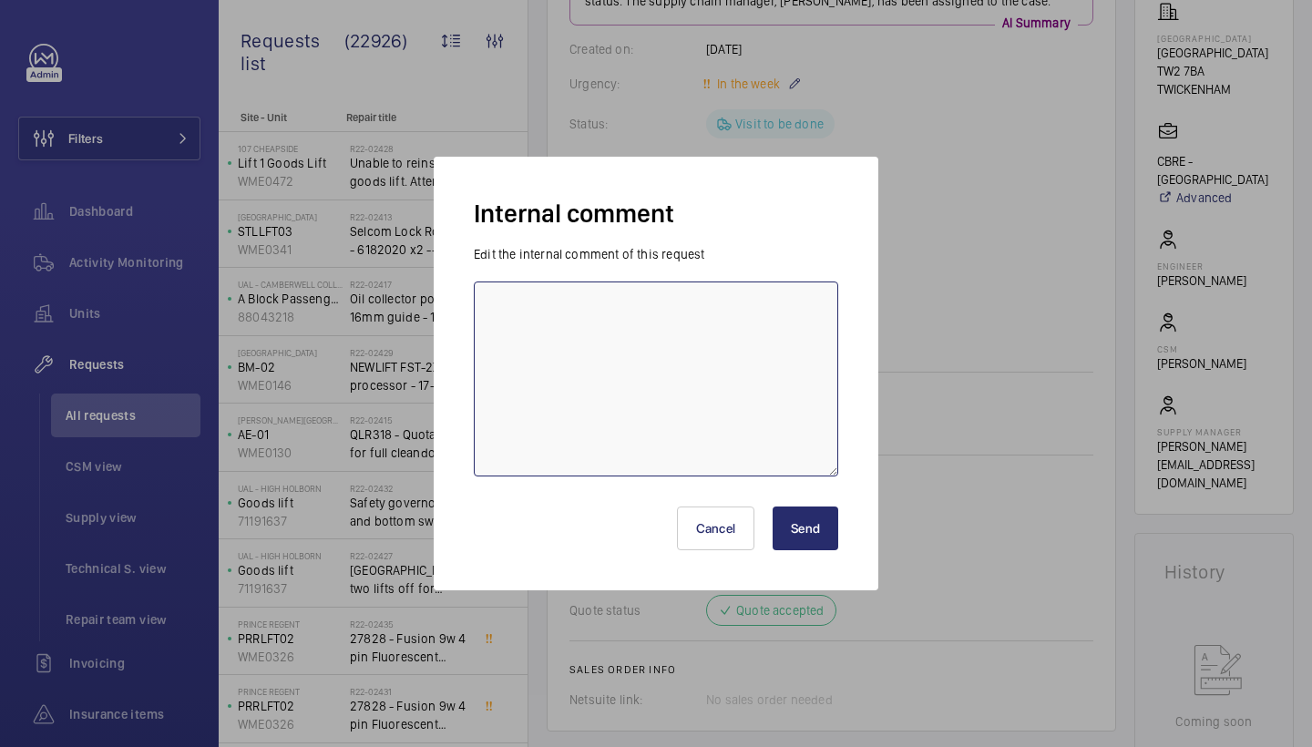
click at [667, 361] on textarea at bounding box center [656, 378] width 364 height 195
click at [649, 287] on textarea "ordered under" at bounding box center [656, 378] width 364 height 195
click at [628, 338] on textarea "ordered under" at bounding box center [656, 378] width 364 height 195
paste textarea "R25-04845"
type textarea "ordered under R25-04845"
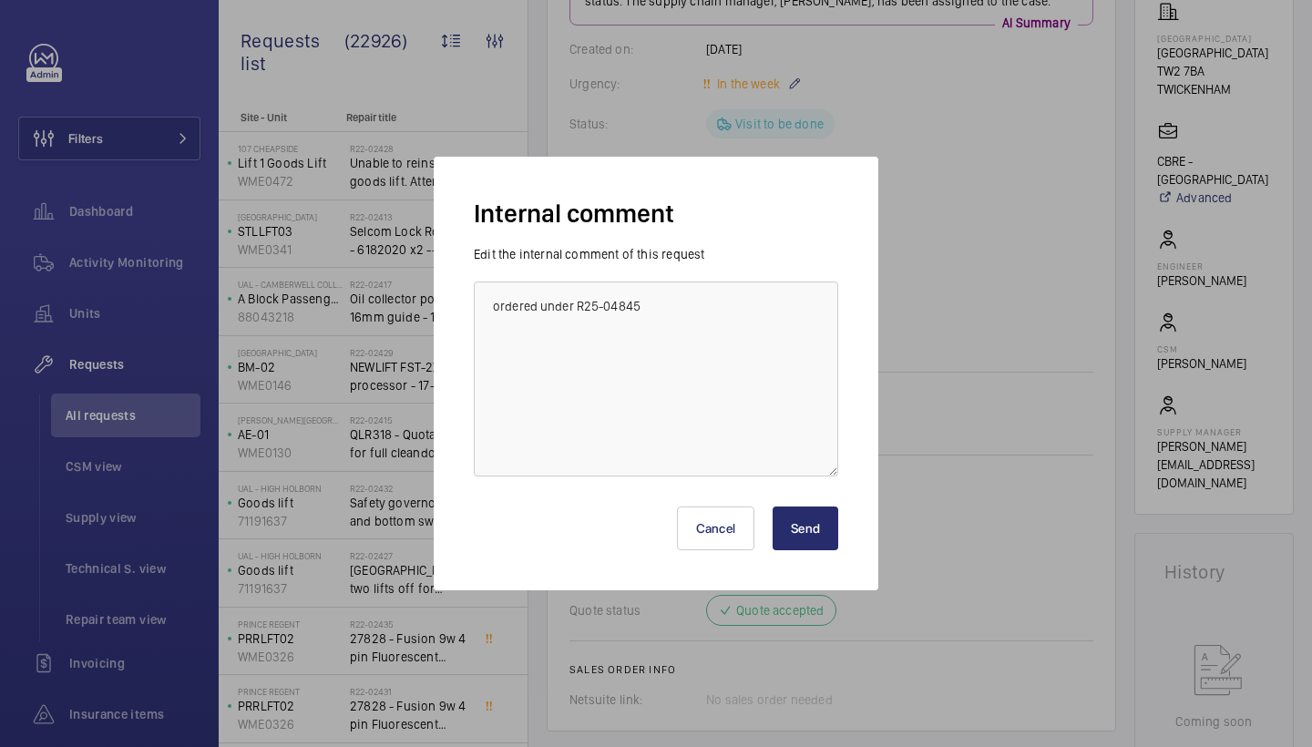
click at [805, 534] on button "Send" at bounding box center [805, 528] width 66 height 44
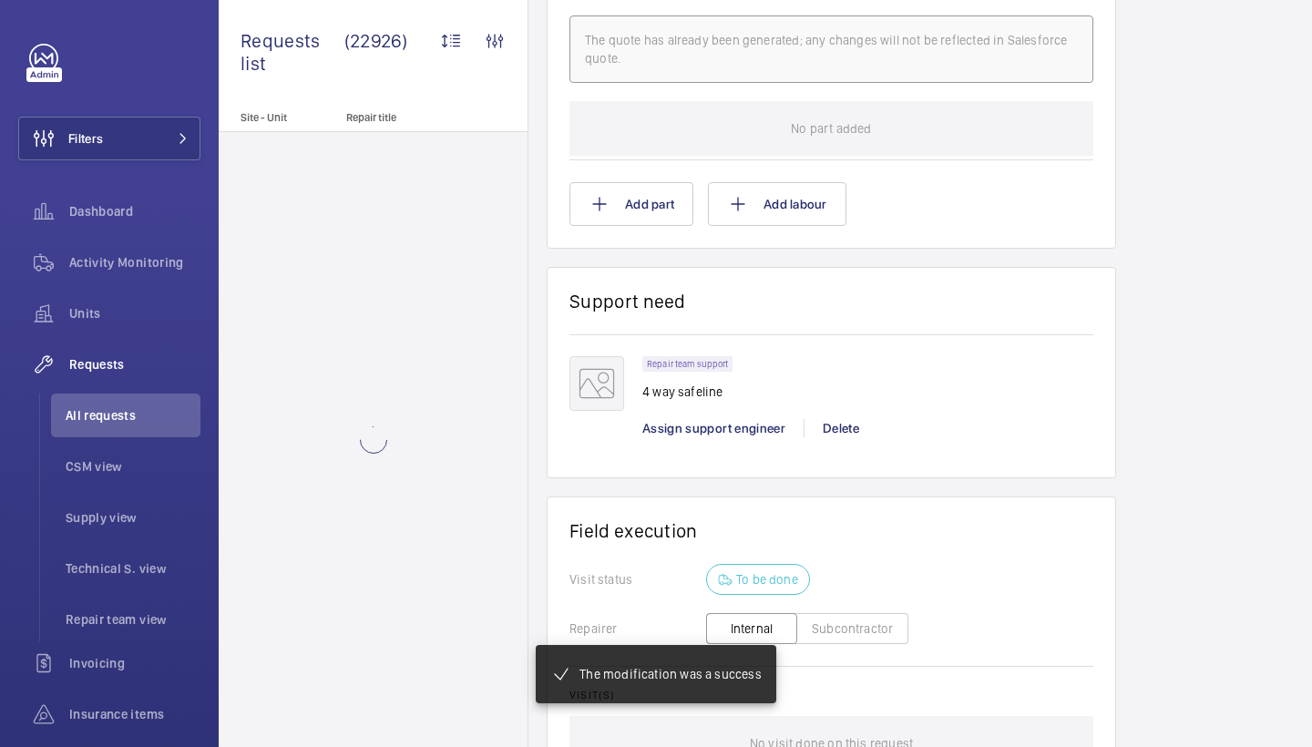
scroll to position [1199, 0]
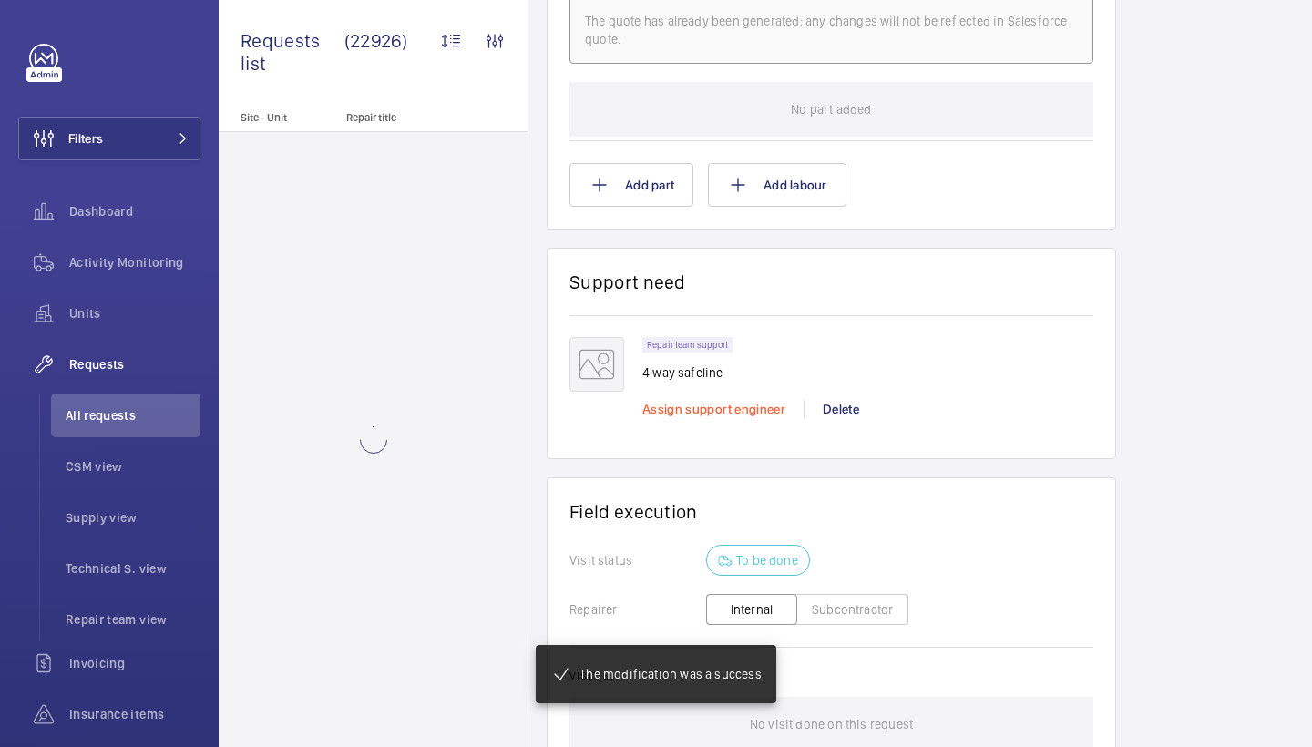
click at [740, 402] on span "Assign support engineer" at bounding box center [713, 409] width 143 height 15
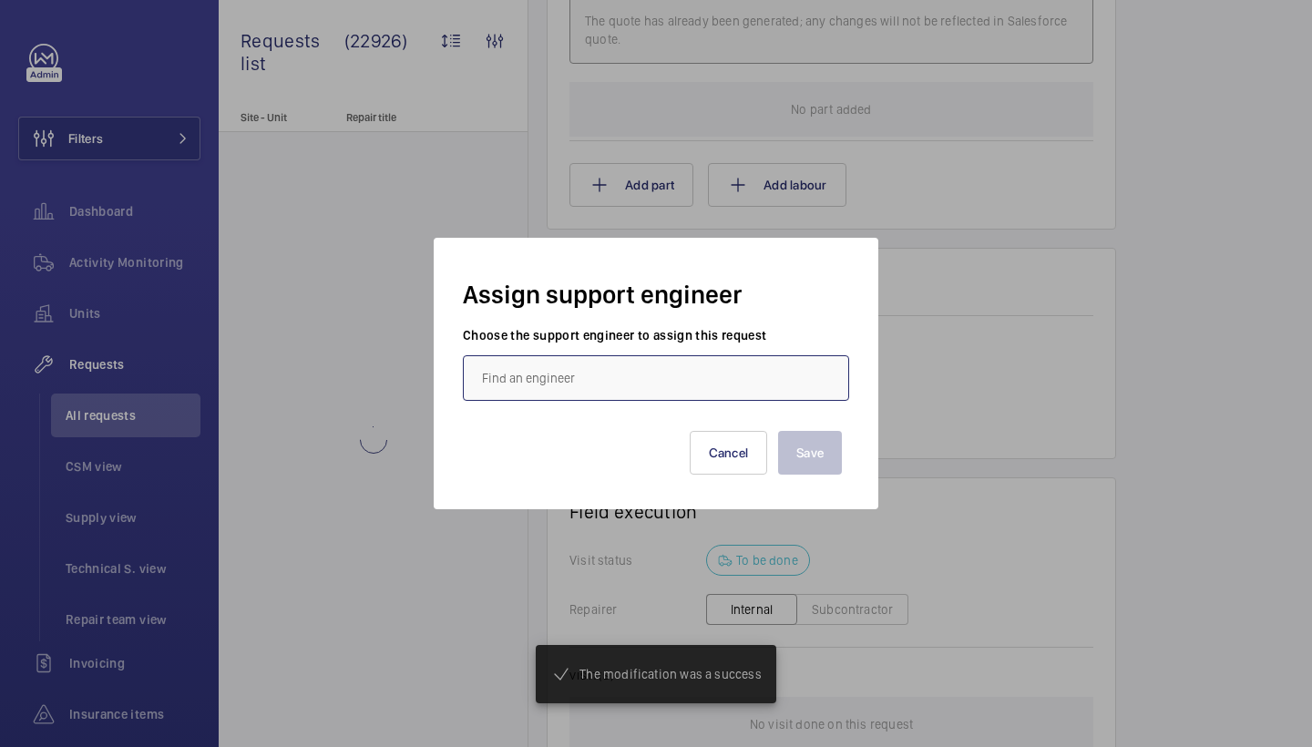
click at [525, 382] on input "text" at bounding box center [656, 378] width 386 height 46
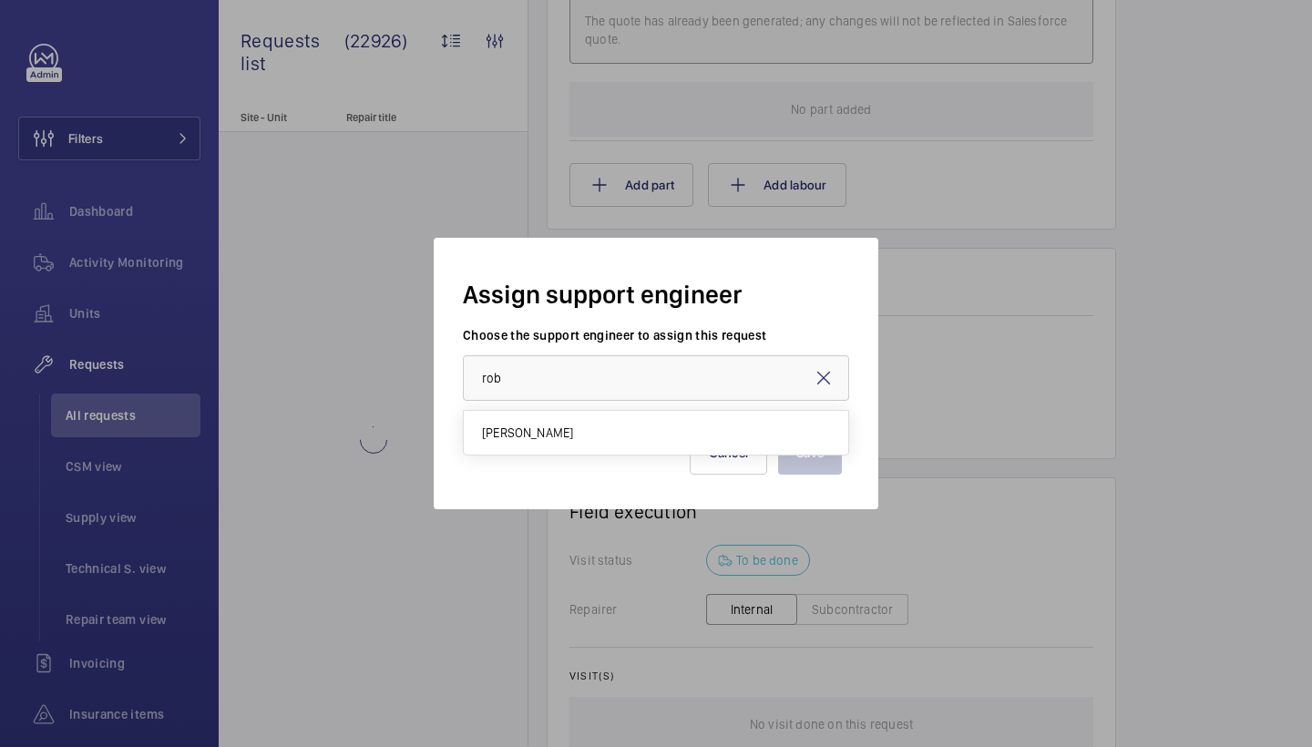
click at [501, 436] on span "[PERSON_NAME]" at bounding box center [527, 433] width 91 height 18
type input "[PERSON_NAME]"
click at [808, 450] on button "Save" at bounding box center [810, 453] width 64 height 44
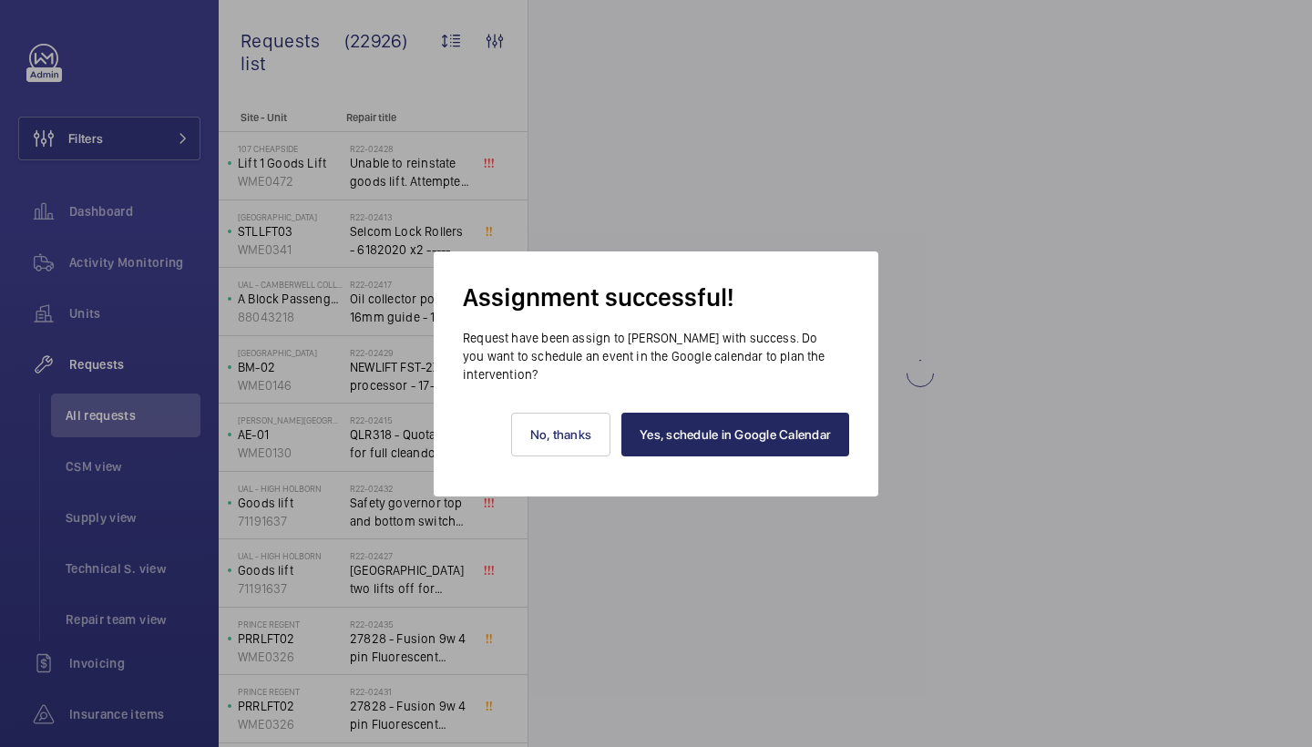
click at [734, 451] on link "Yes, schedule in Google Calendar" at bounding box center [735, 435] width 228 height 44
